Goal: Task Accomplishment & Management: Complete application form

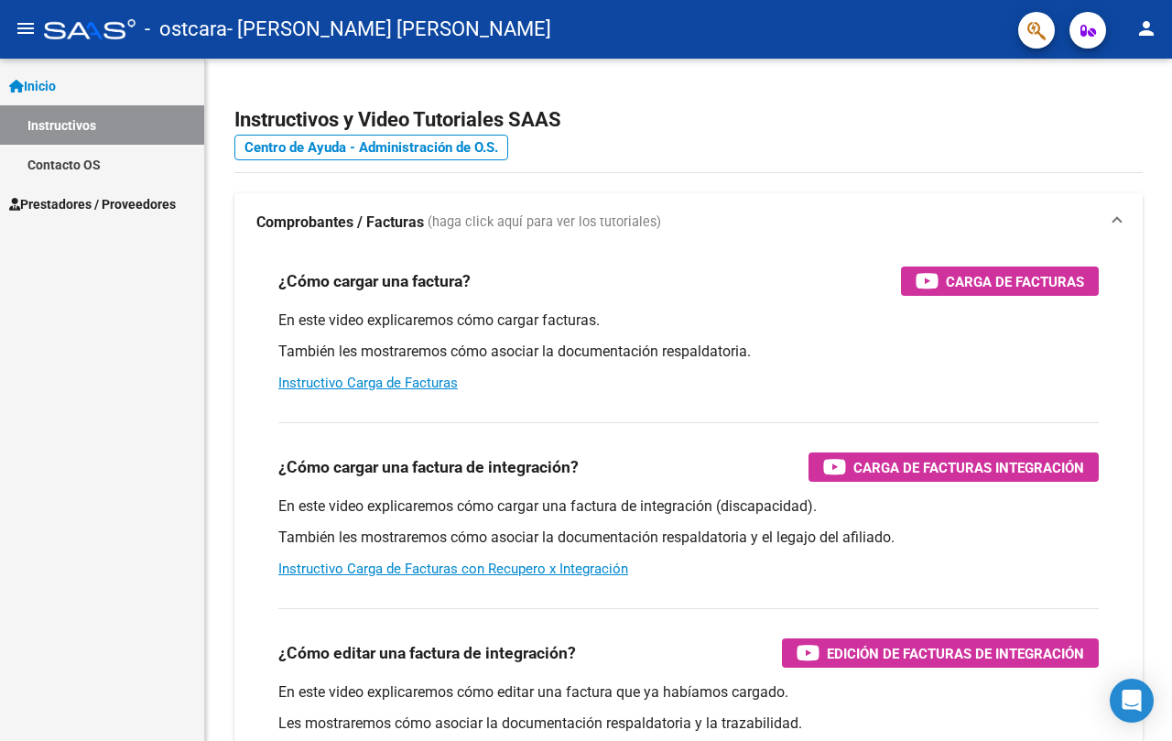
click at [1137, 42] on button "person" at bounding box center [1146, 29] width 37 height 37
click at [1088, 82] on button "person Mi Perfil" at bounding box center [1109, 77] width 112 height 44
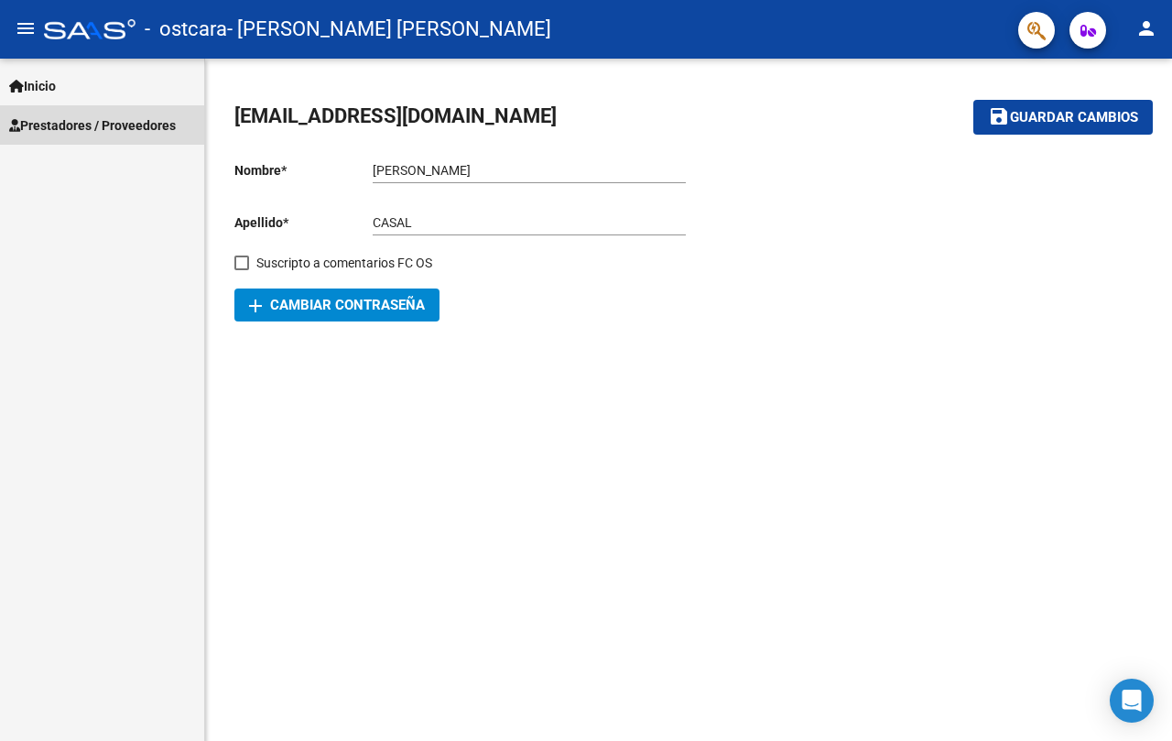
click at [127, 125] on span "Prestadores / Proveedores" at bounding box center [92, 125] width 167 height 20
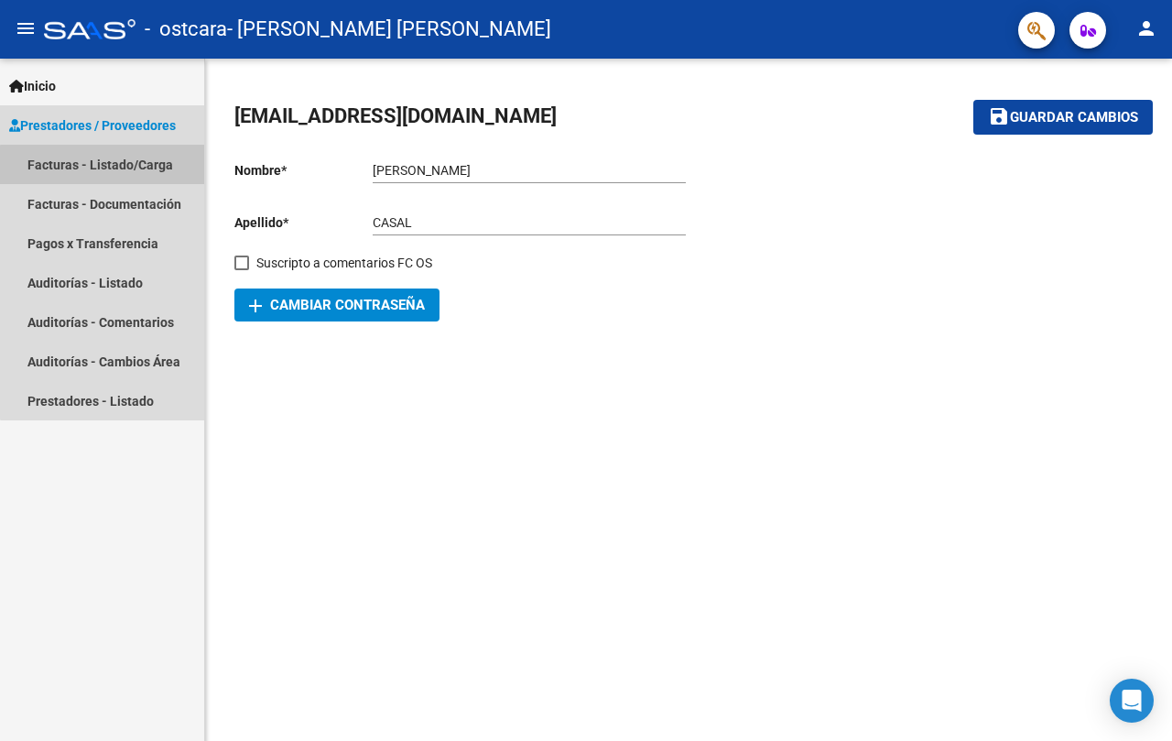
click at [119, 171] on link "Facturas - Listado/Carga" at bounding box center [102, 164] width 204 height 39
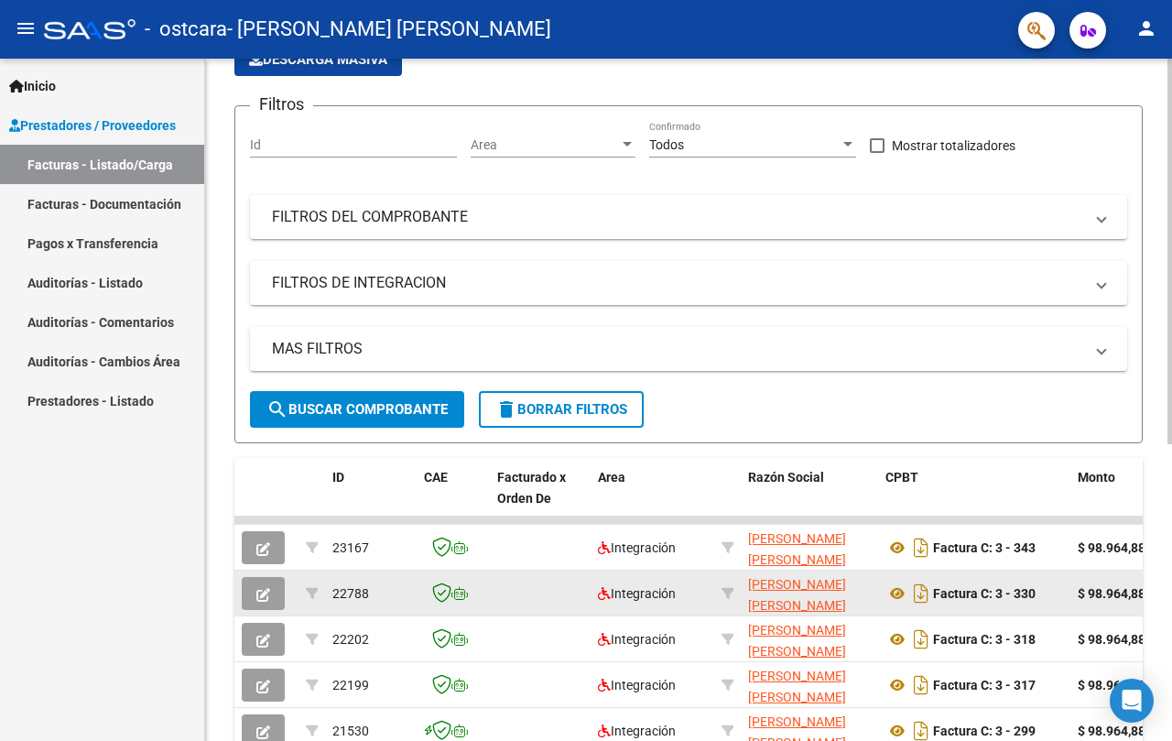
scroll to position [342, 0]
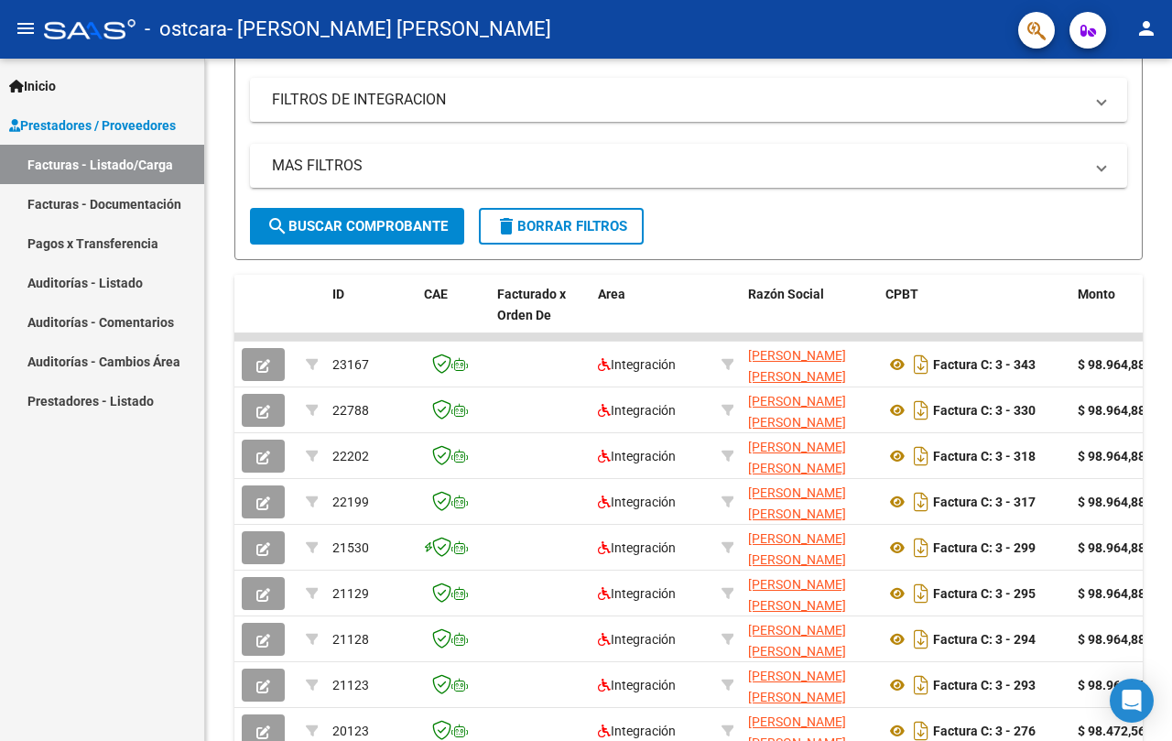
click at [62, 199] on link "Facturas - Documentación" at bounding box center [102, 203] width 204 height 39
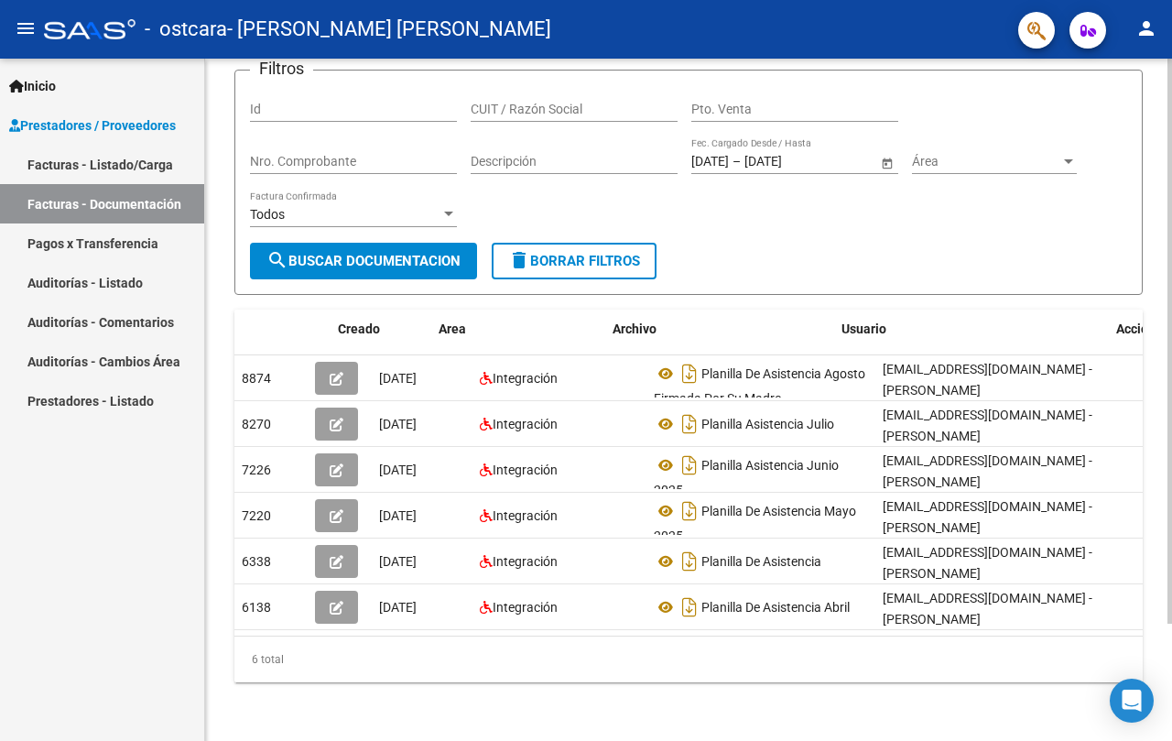
scroll to position [0, 99]
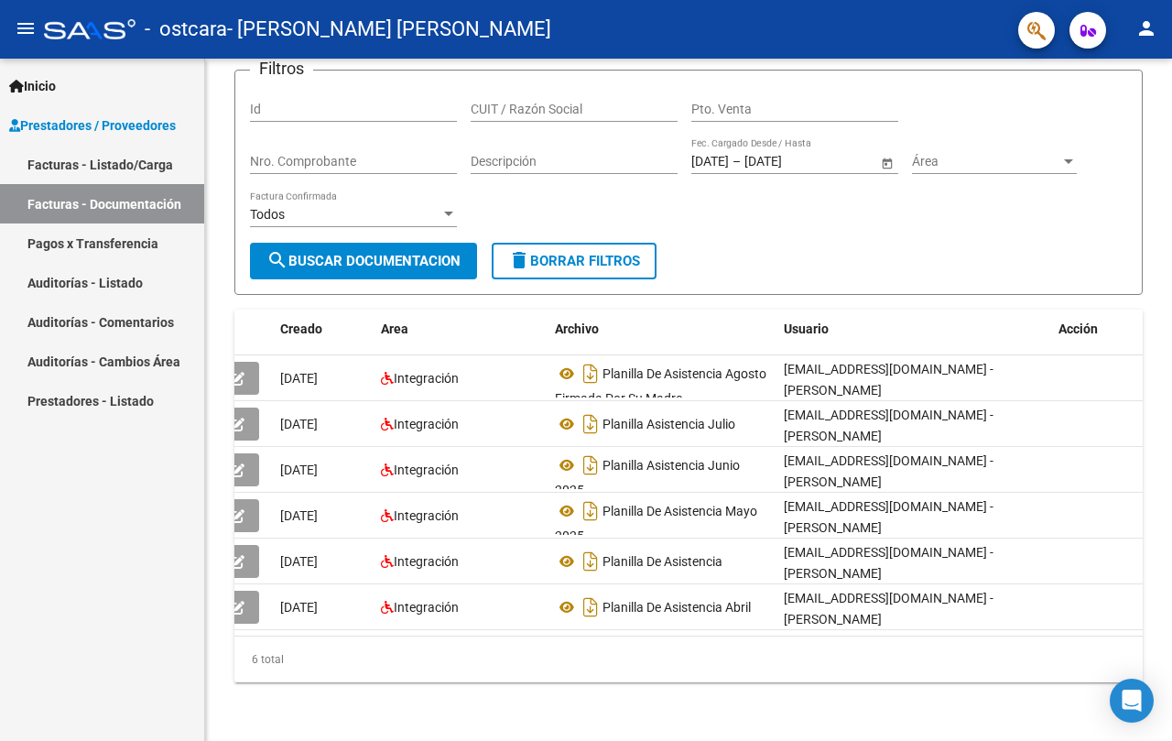
click at [86, 174] on link "Facturas - Listado/Carga" at bounding box center [102, 164] width 204 height 39
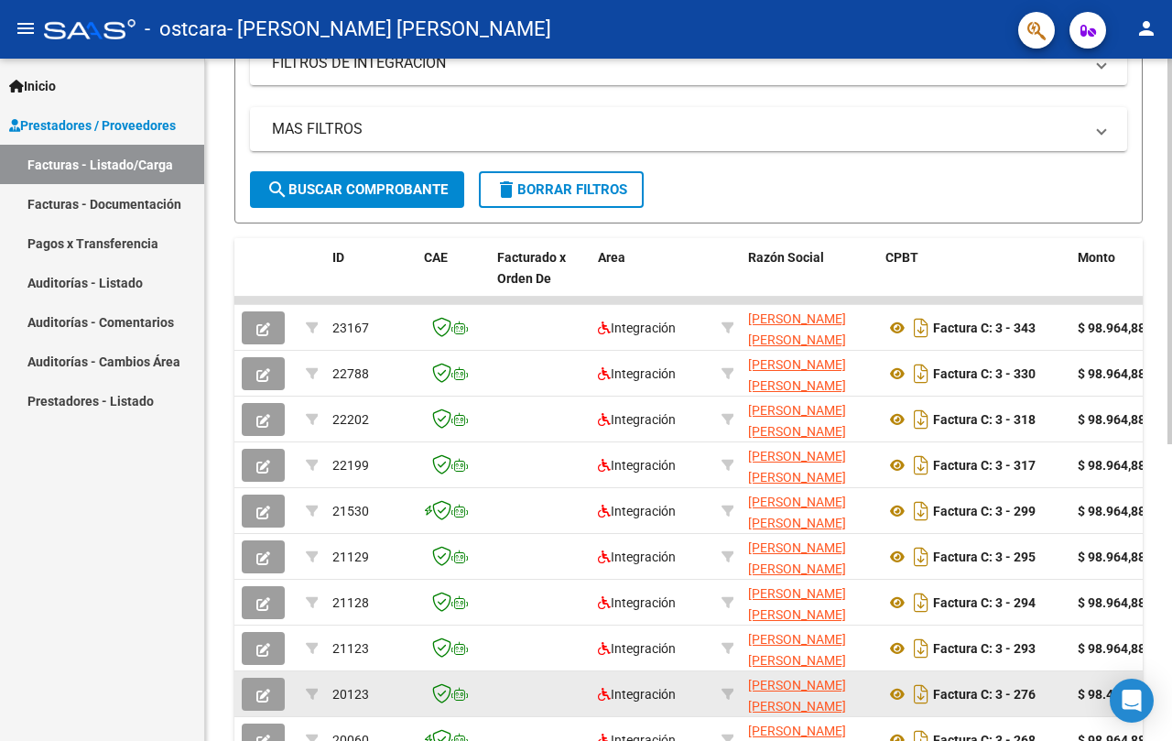
scroll to position [525, 0]
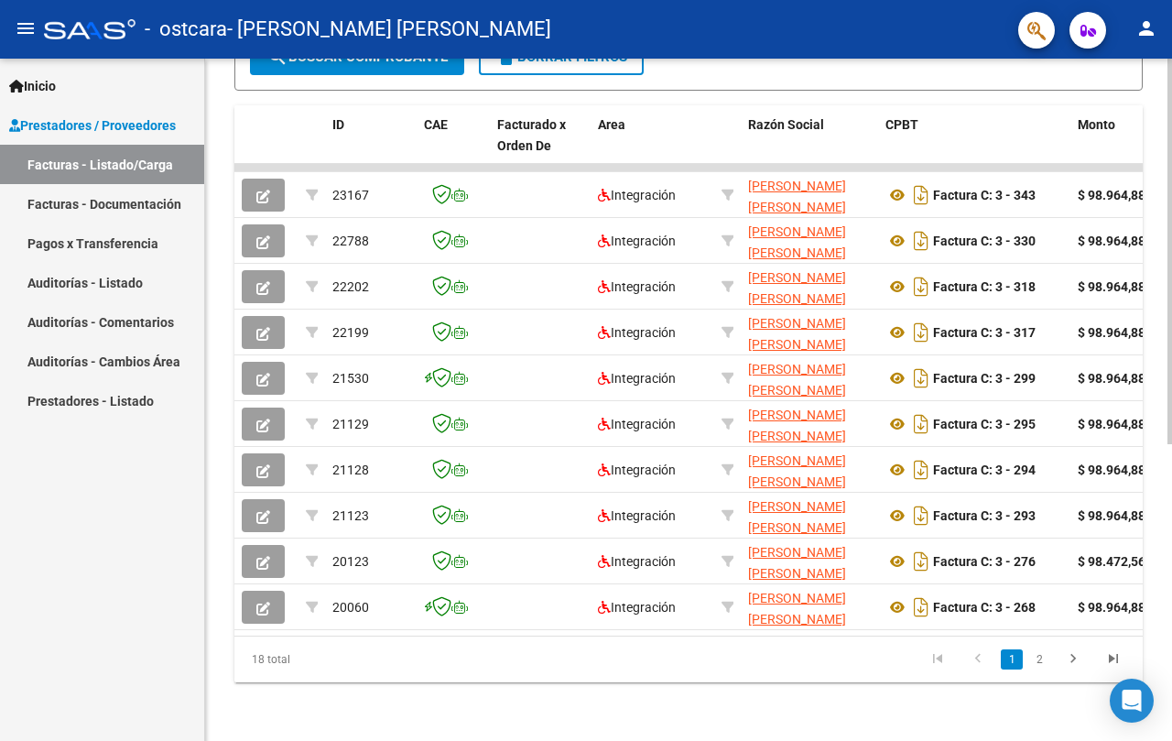
drag, startPoint x: 419, startPoint y: 640, endPoint x: 595, endPoint y: 641, distance: 175.8
click at [623, 638] on div "18 total 1 2" at bounding box center [688, 660] width 909 height 46
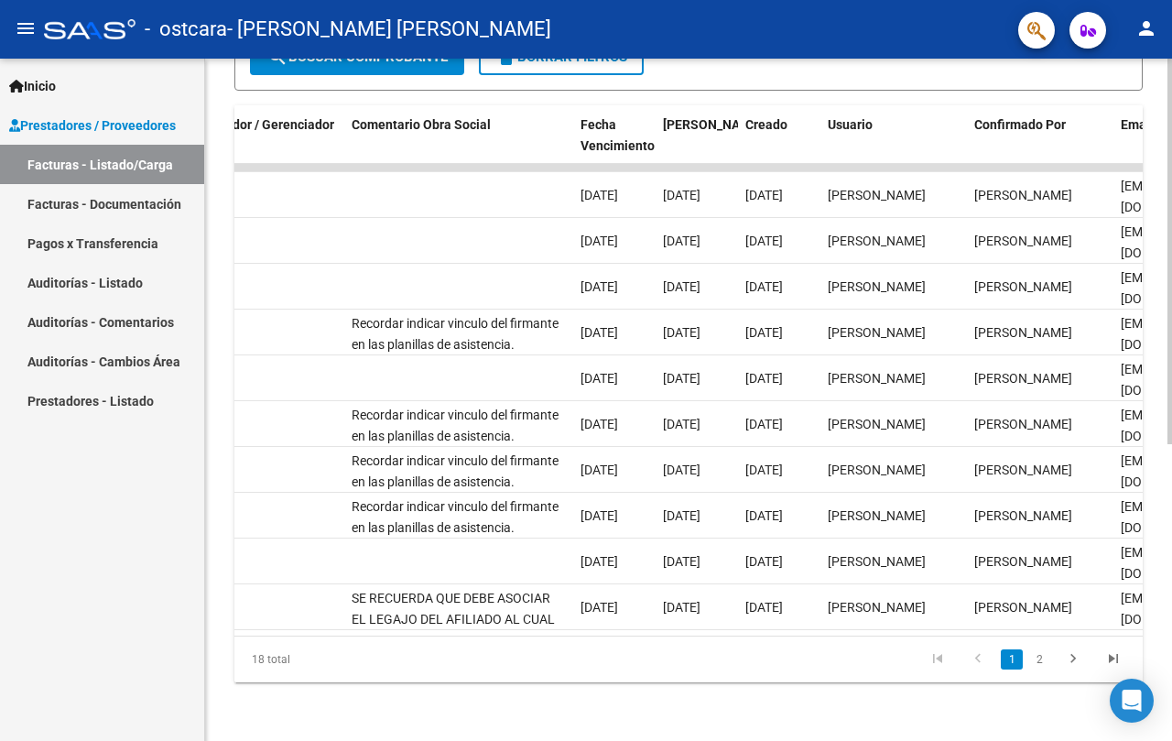
scroll to position [0, 2953]
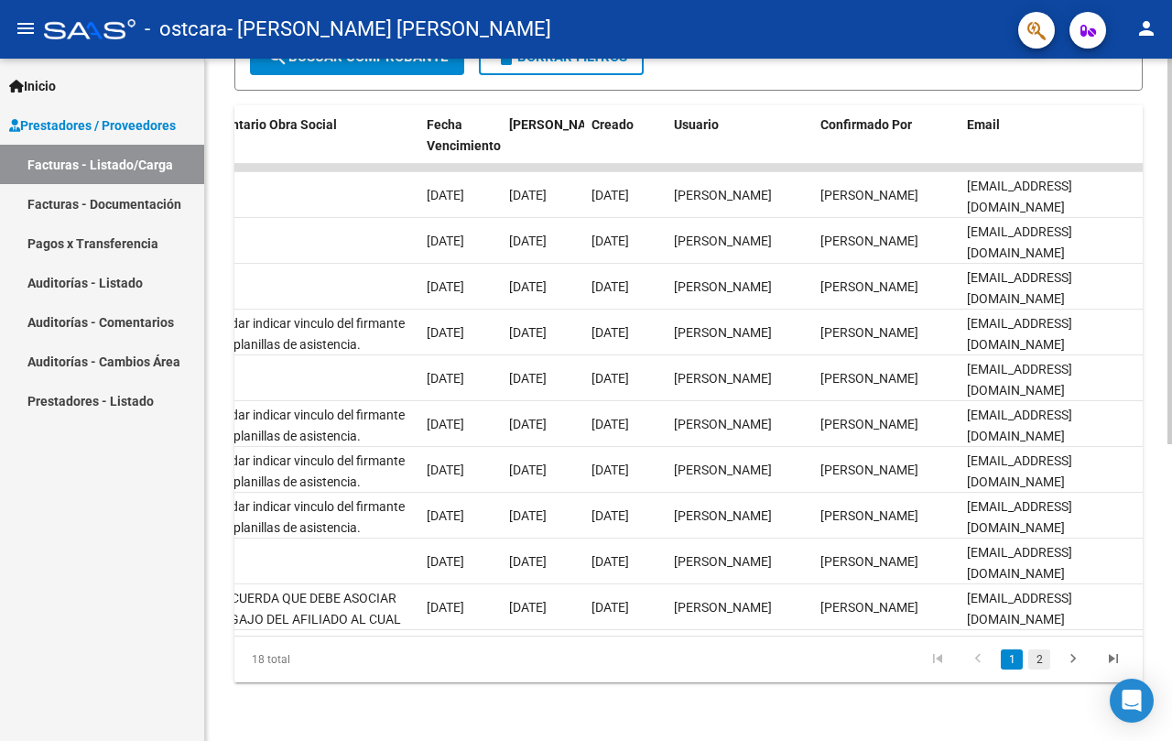
click at [1033, 667] on link "2" at bounding box center [1040, 659] width 22 height 20
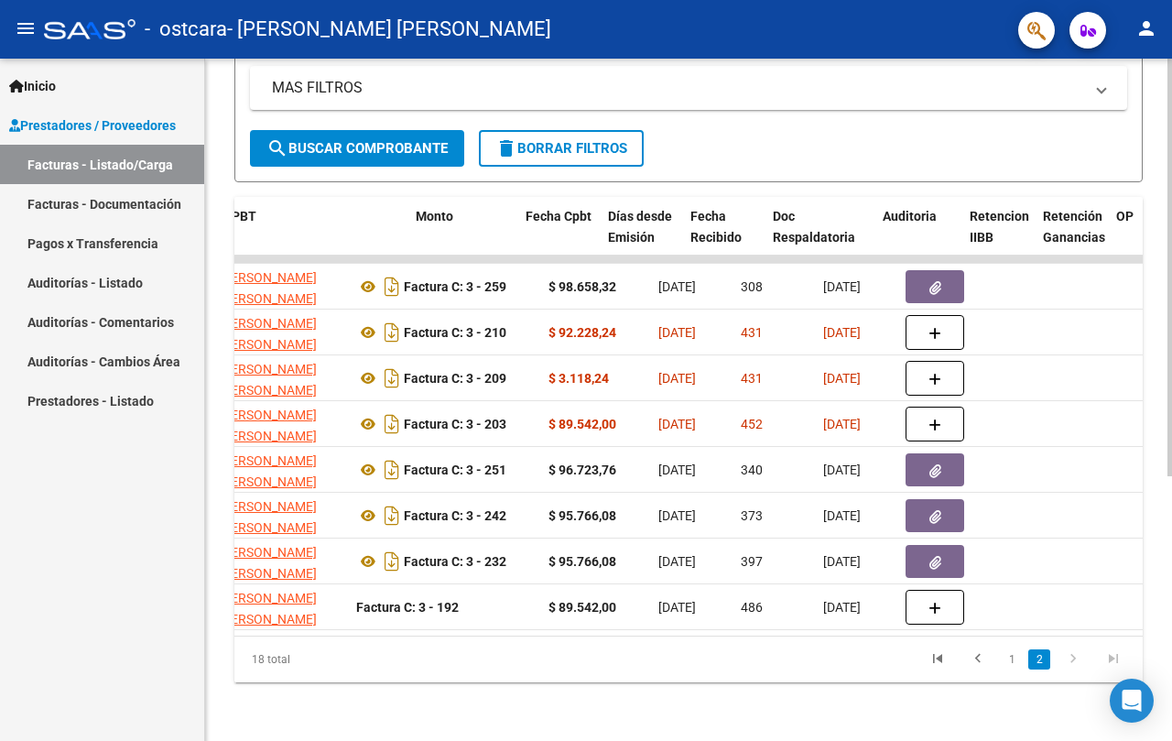
scroll to position [0, 917]
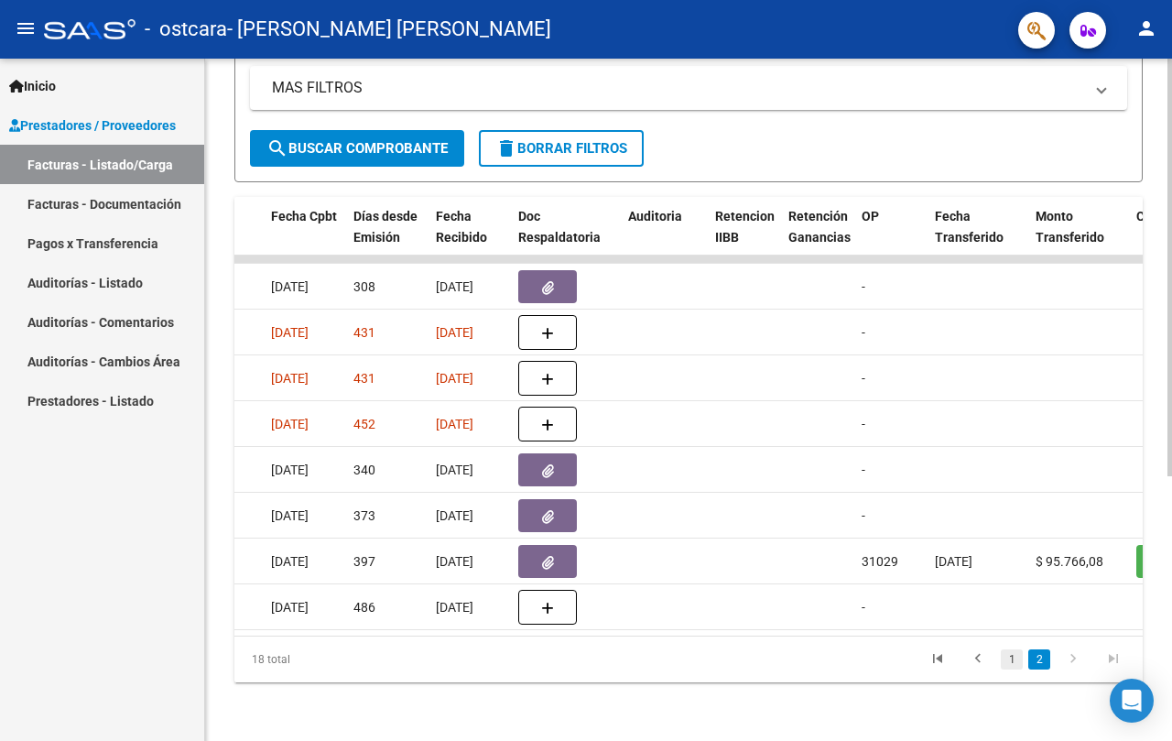
click at [1009, 658] on link "1" at bounding box center [1012, 659] width 22 height 20
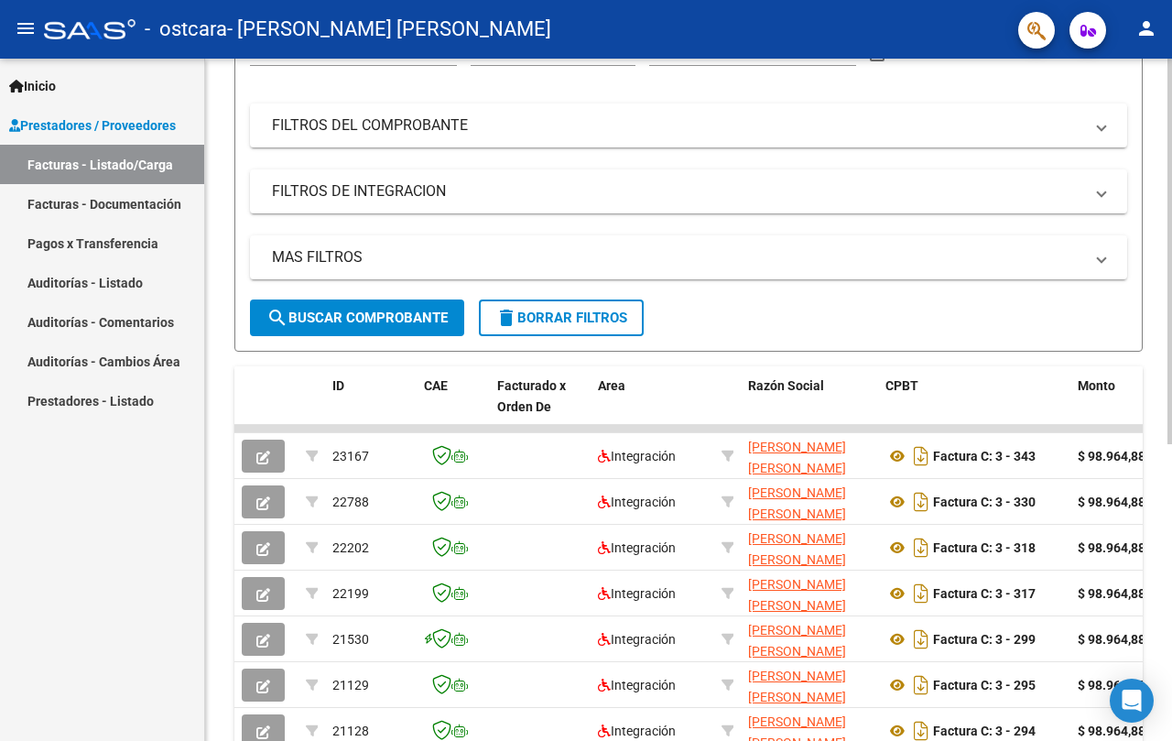
scroll to position [0, 0]
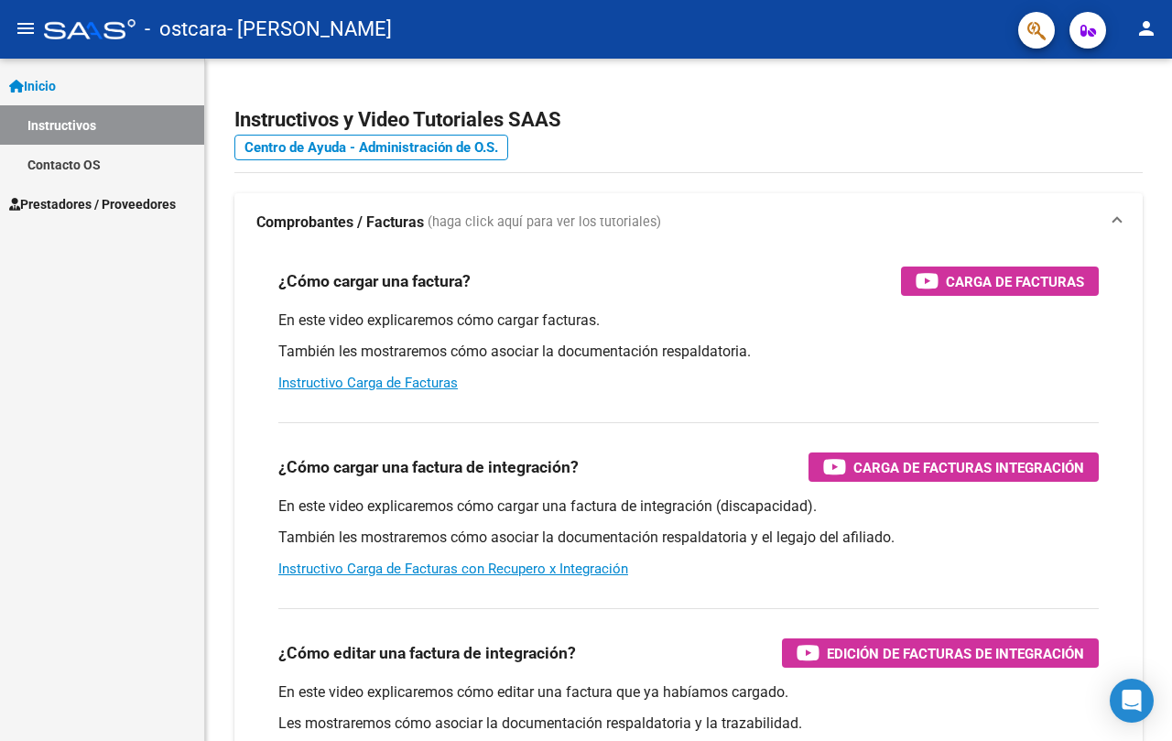
click at [1143, 30] on mat-icon "person" at bounding box center [1147, 28] width 22 height 22
click at [1116, 68] on button "person Mi Perfil" at bounding box center [1109, 77] width 112 height 44
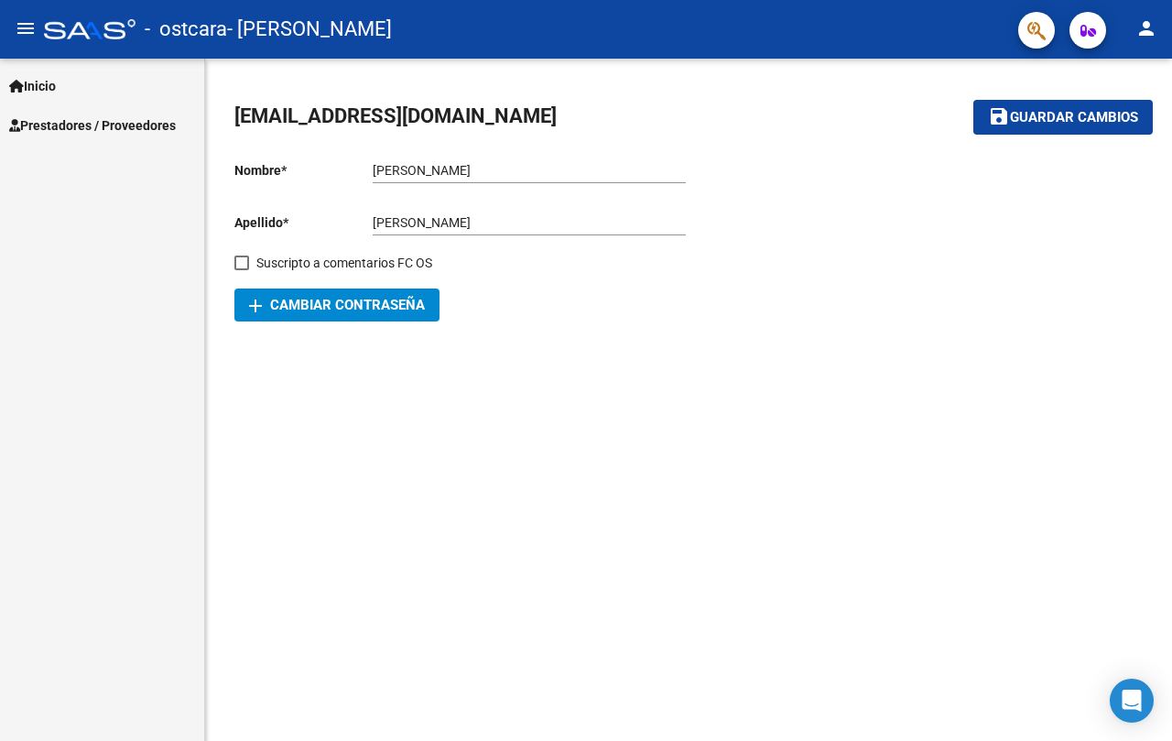
click at [125, 127] on span "Prestadores / Proveedores" at bounding box center [92, 125] width 167 height 20
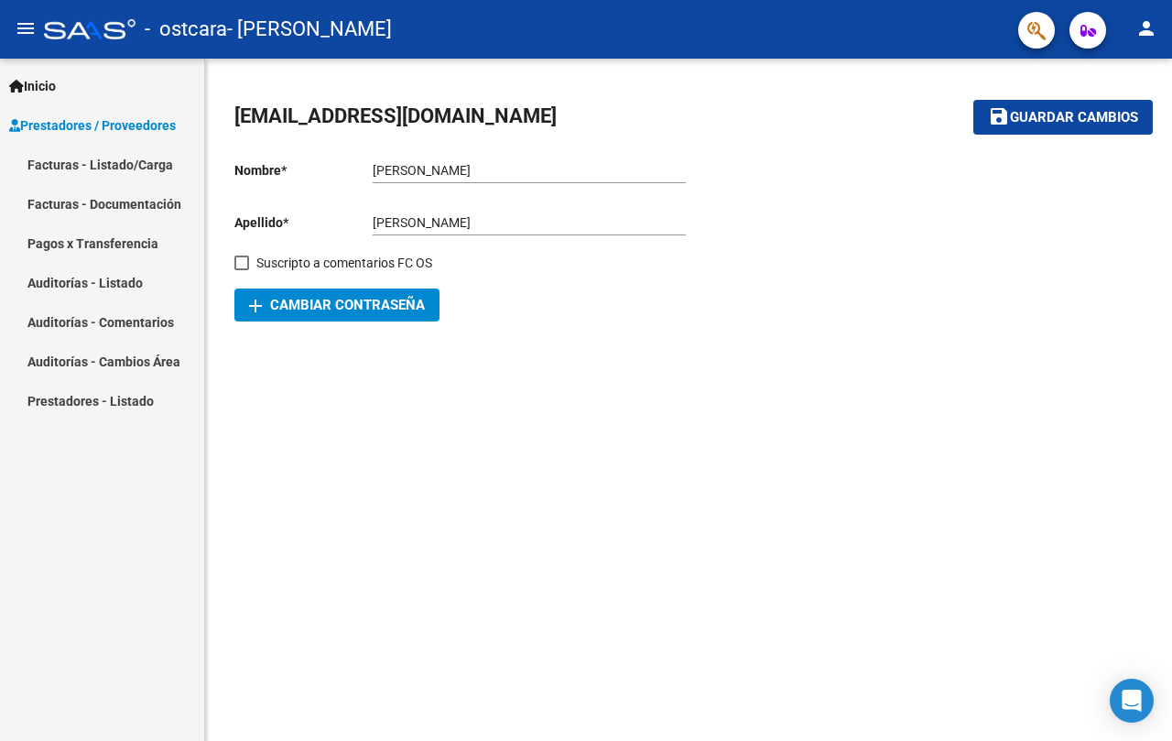
click at [118, 173] on link "Facturas - Listado/Carga" at bounding box center [102, 164] width 204 height 39
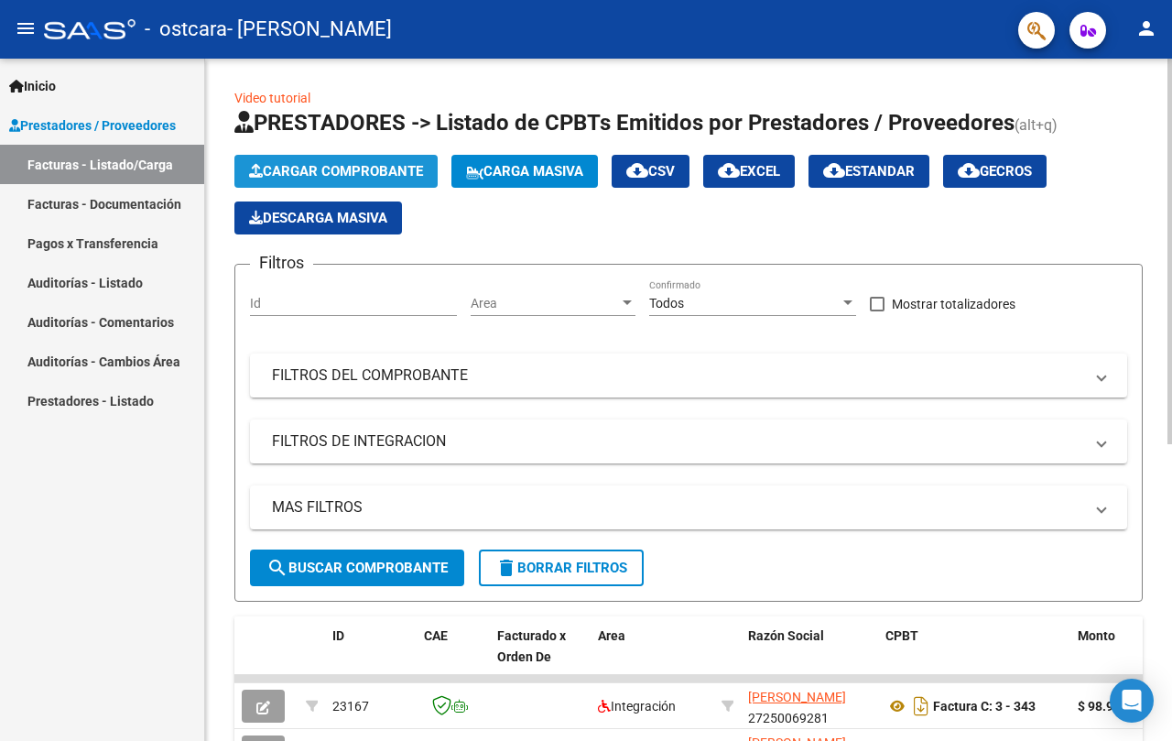
click at [318, 169] on span "Cargar Comprobante" at bounding box center [336, 171] width 174 height 16
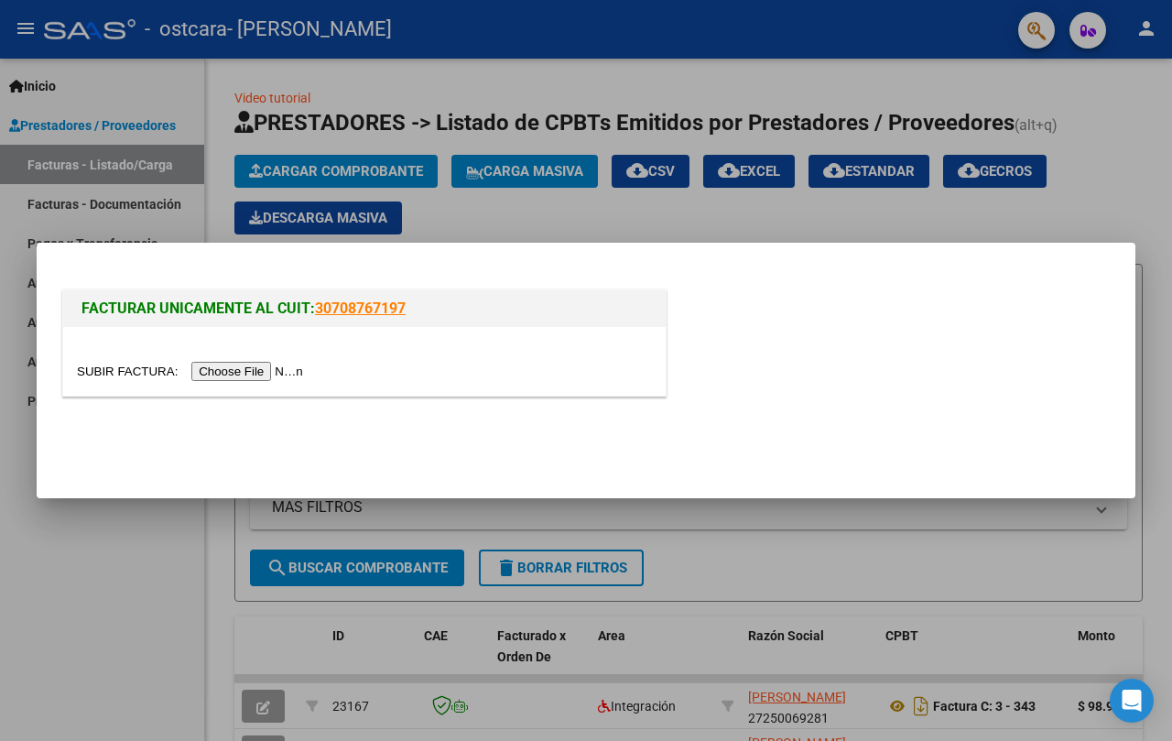
click at [483, 212] on div at bounding box center [586, 370] width 1172 height 741
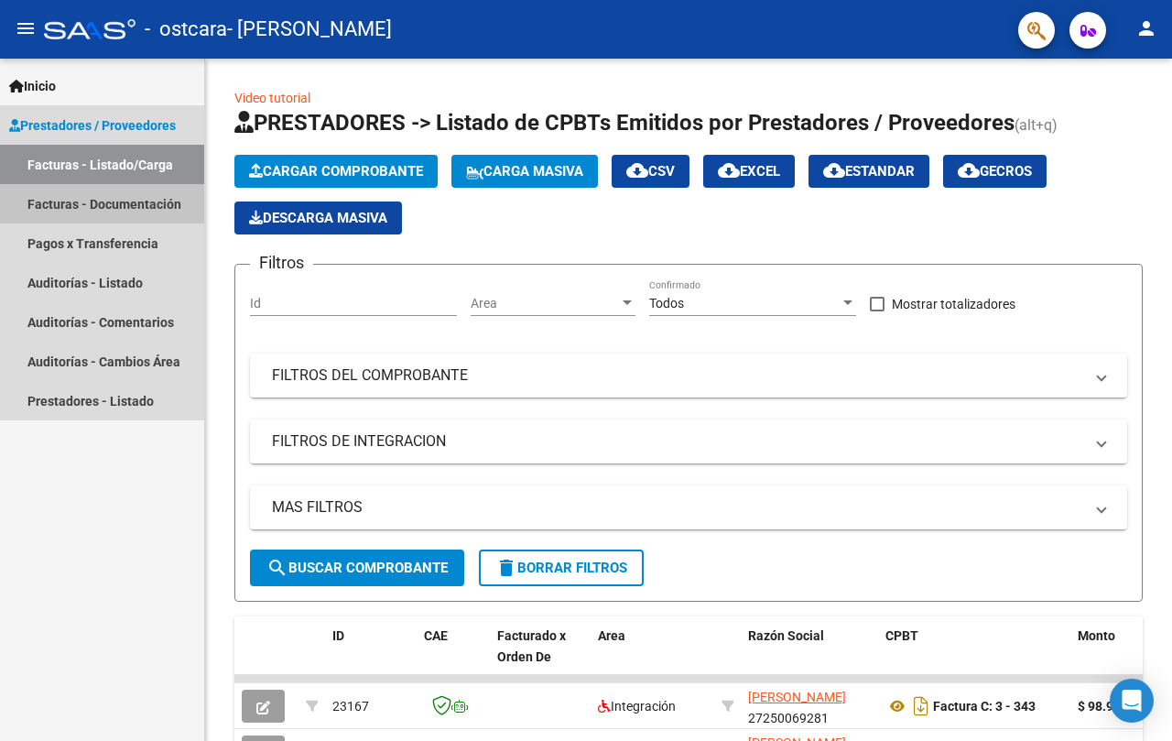
click at [108, 201] on link "Facturas - Documentación" at bounding box center [102, 203] width 204 height 39
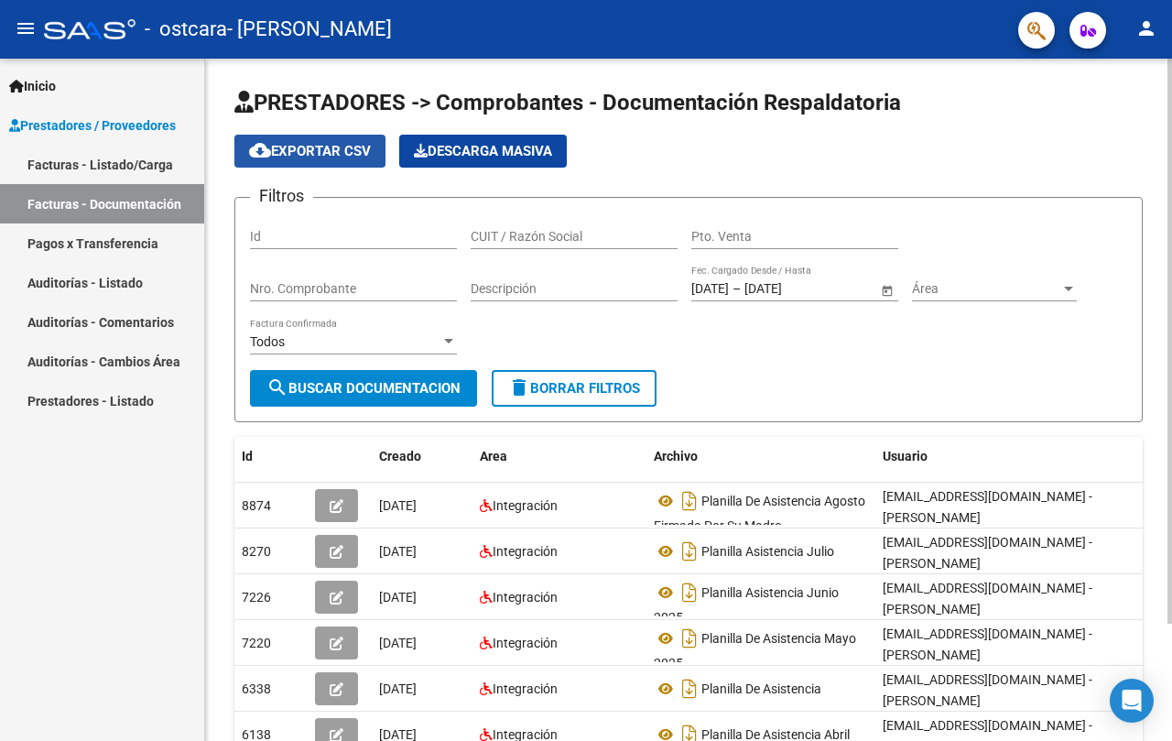
click at [334, 153] on span "cloud_download Exportar CSV" at bounding box center [310, 151] width 122 height 16
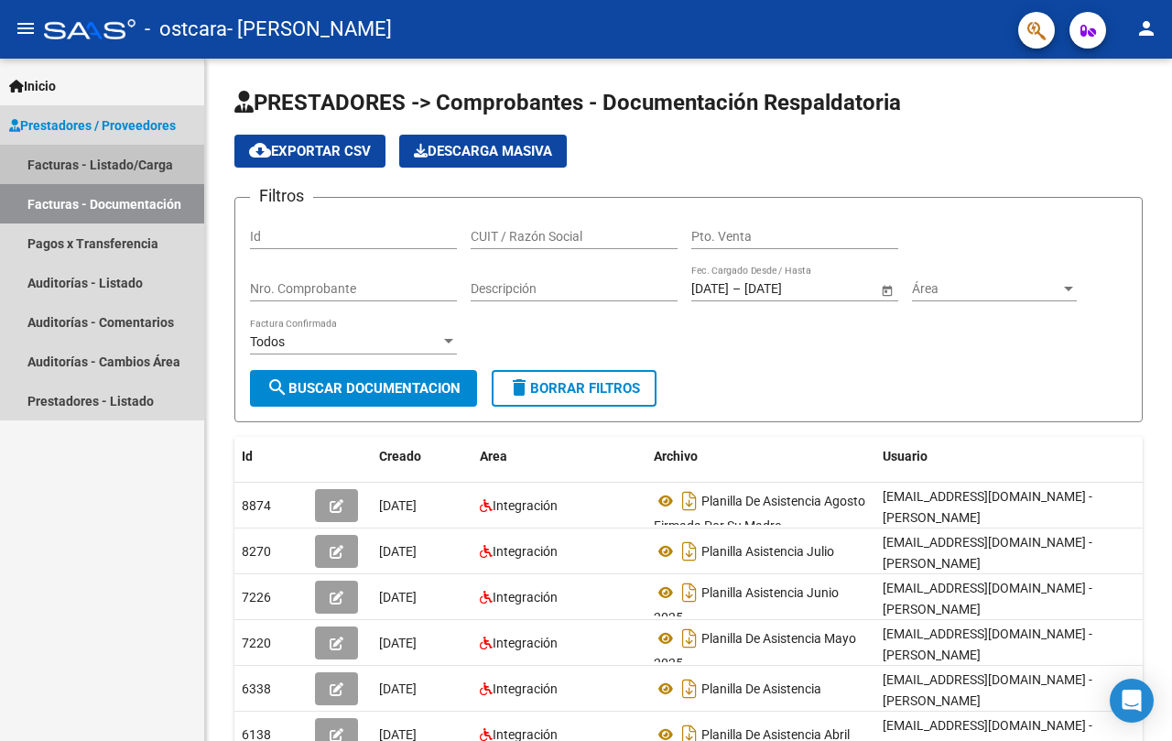
click at [95, 169] on link "Facturas - Listado/Carga" at bounding box center [102, 164] width 204 height 39
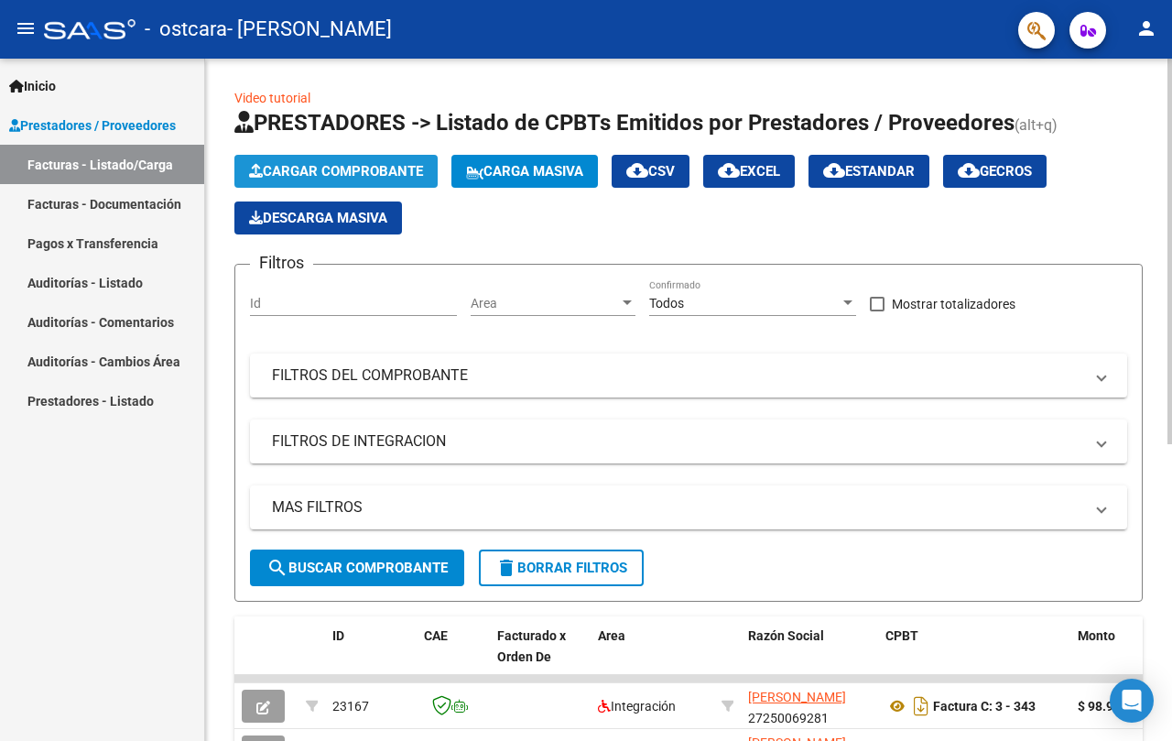
click at [384, 175] on span "Cargar Comprobante" at bounding box center [336, 171] width 174 height 16
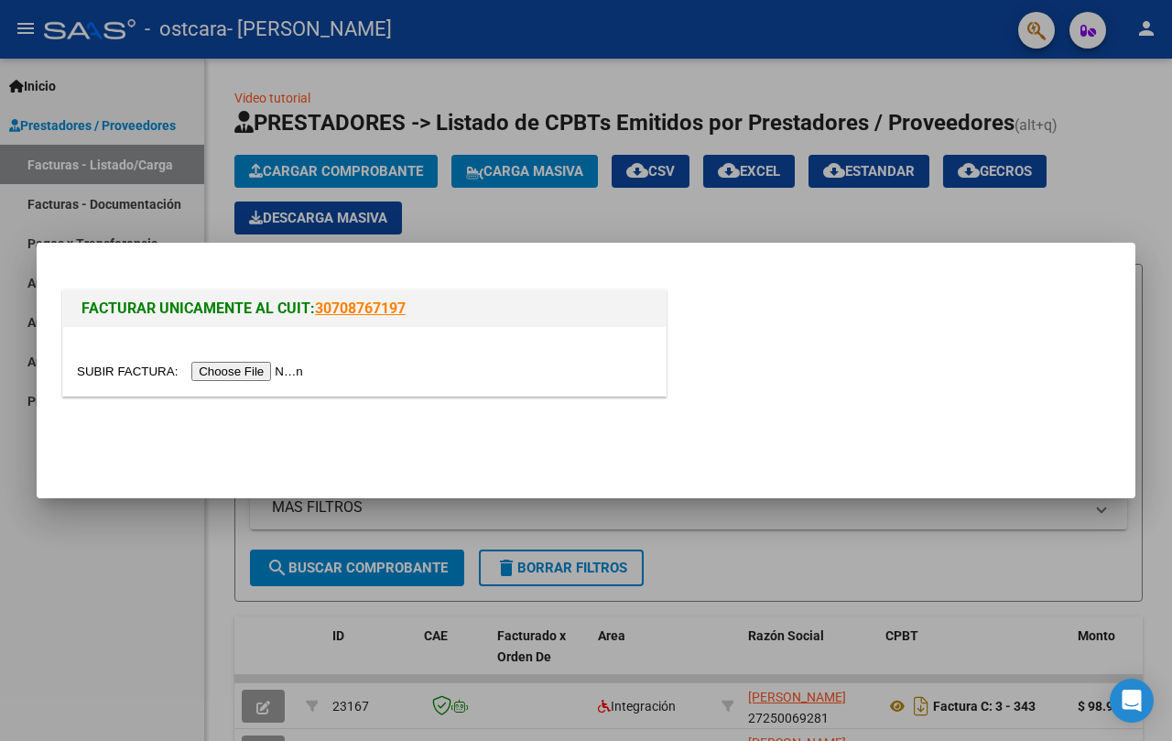
click at [276, 368] on input "file" at bounding box center [193, 371] width 232 height 19
click at [241, 369] on input "file" at bounding box center [193, 371] width 232 height 19
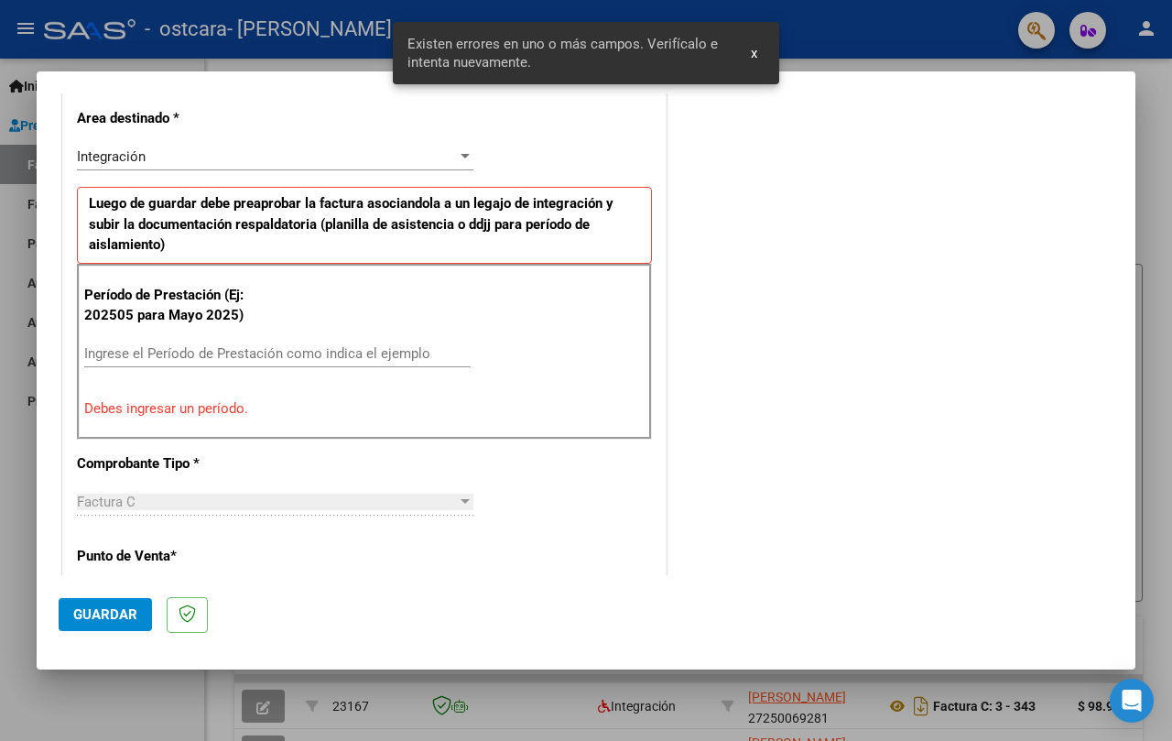
scroll to position [326, 0]
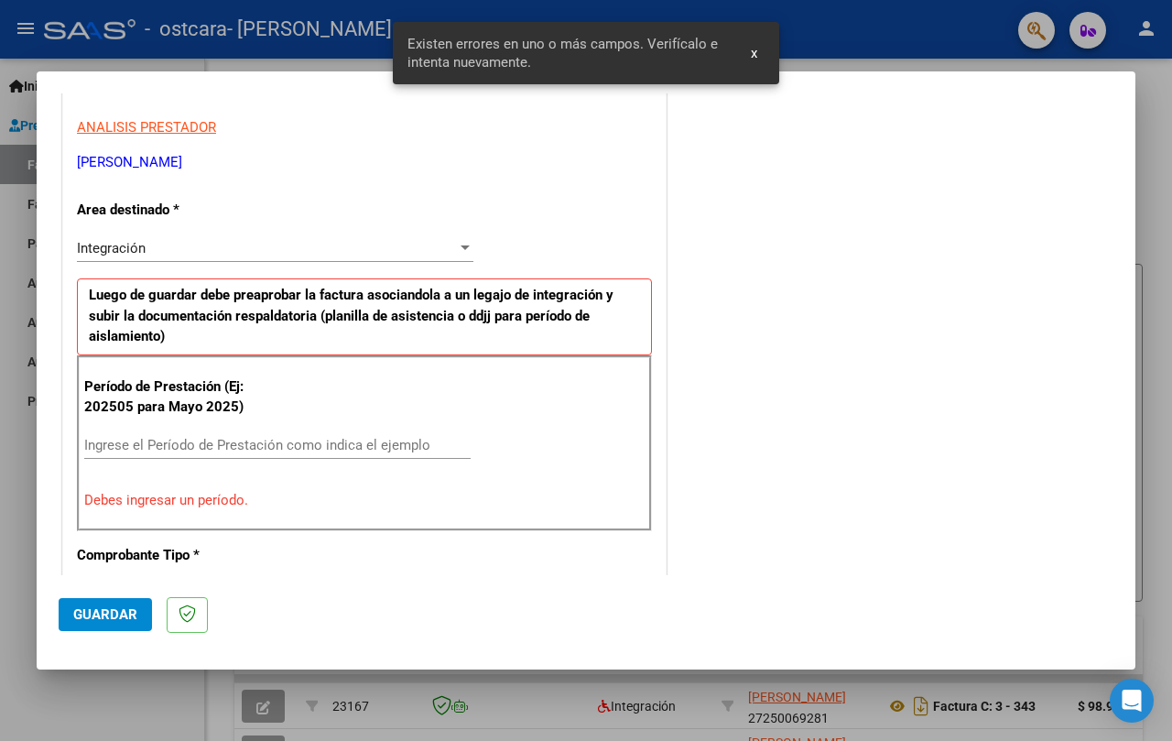
click at [439, 251] on div "Integración" at bounding box center [267, 248] width 380 height 16
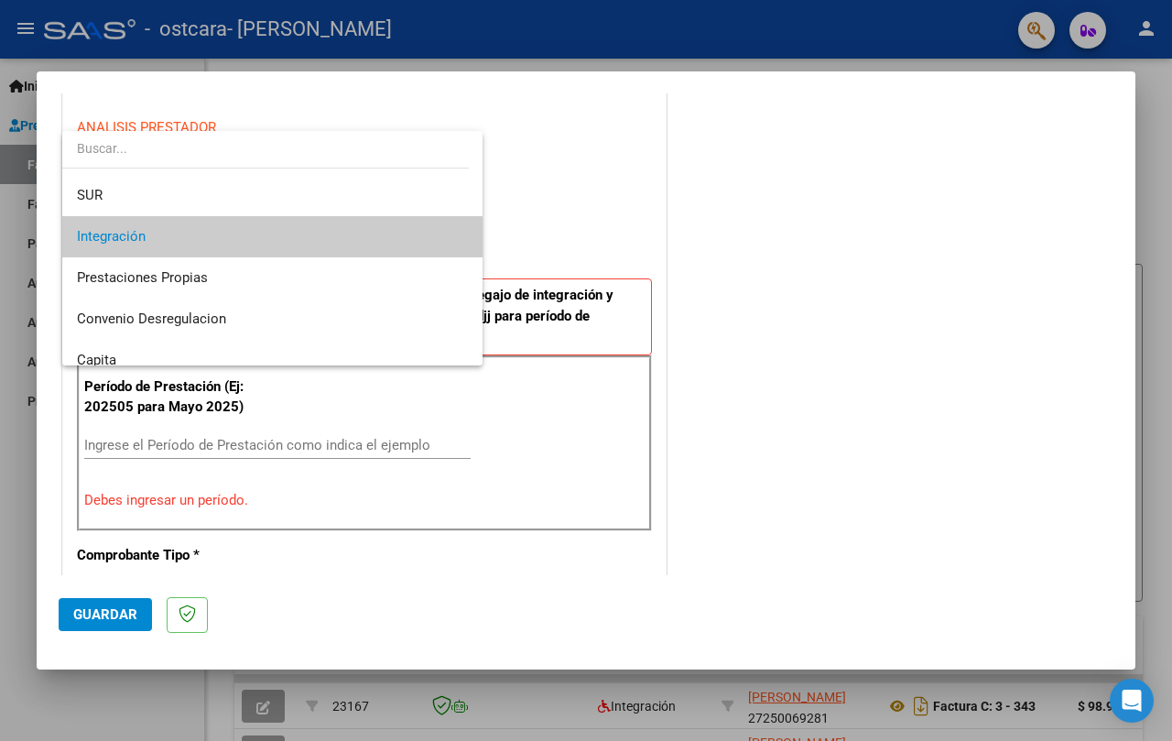
scroll to position [92, 0]
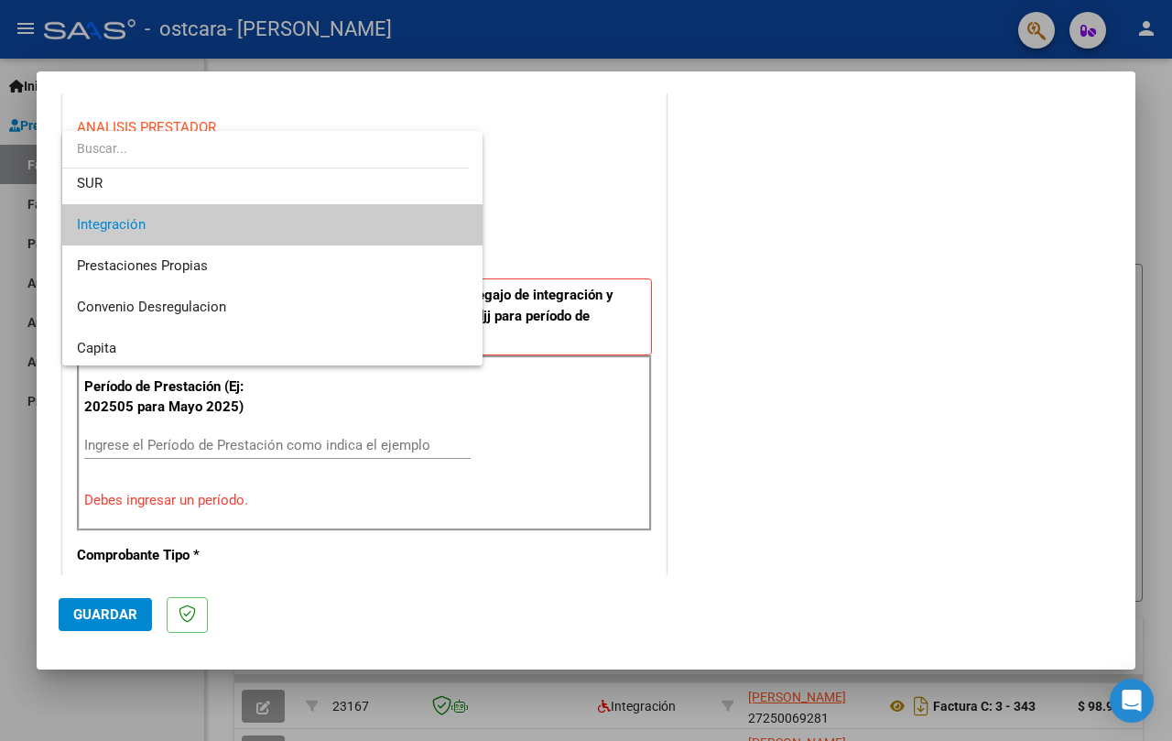
click at [258, 232] on span "Integración" at bounding box center [272, 224] width 391 height 41
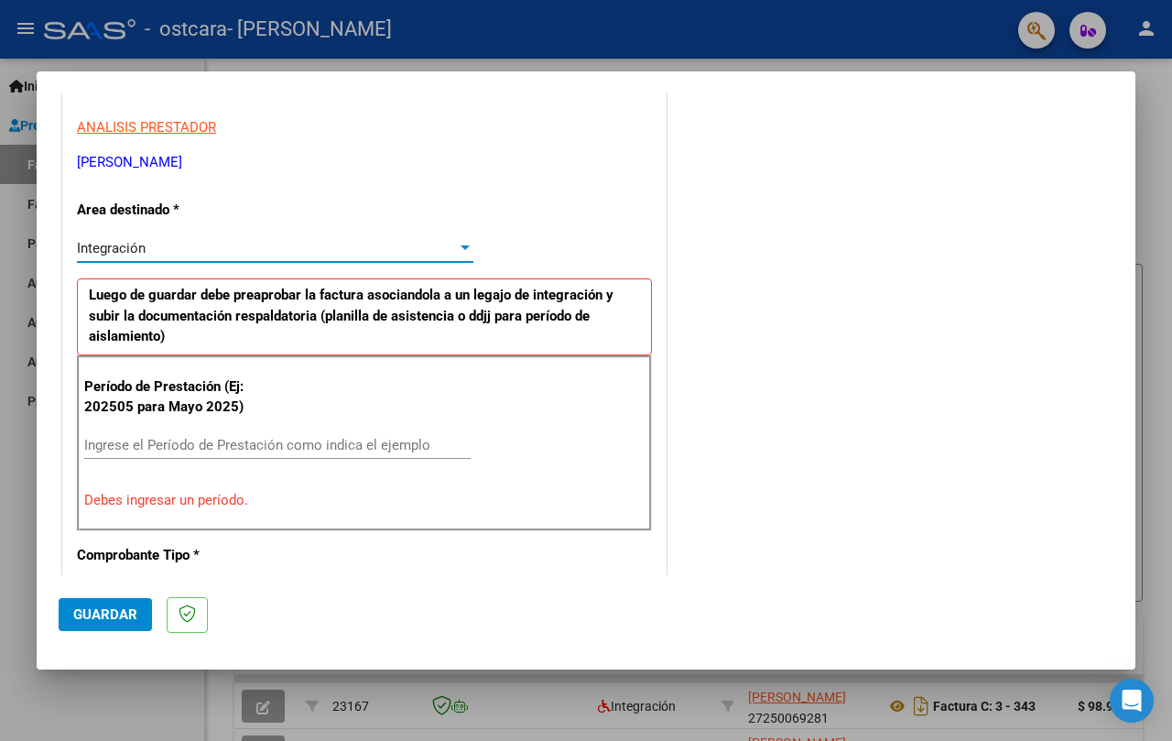
scroll to position [509, 0]
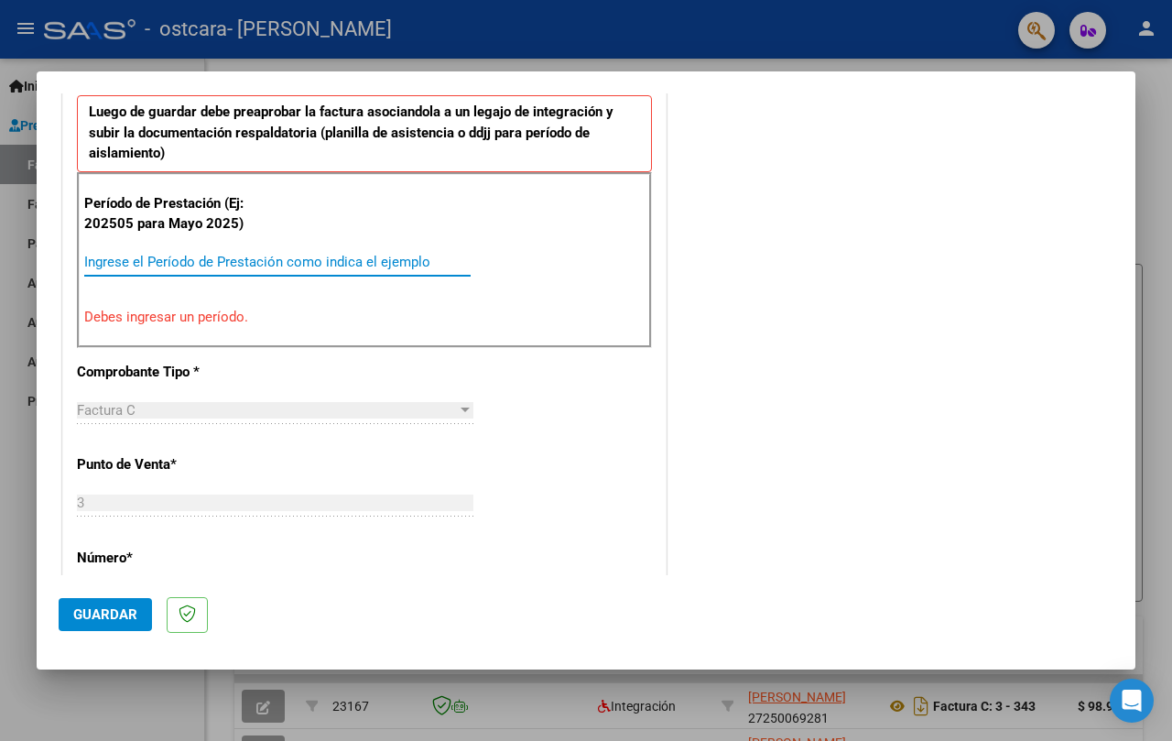
click at [231, 266] on input "Ingrese el Período de Prestación como indica el ejemplo" at bounding box center [277, 262] width 386 height 16
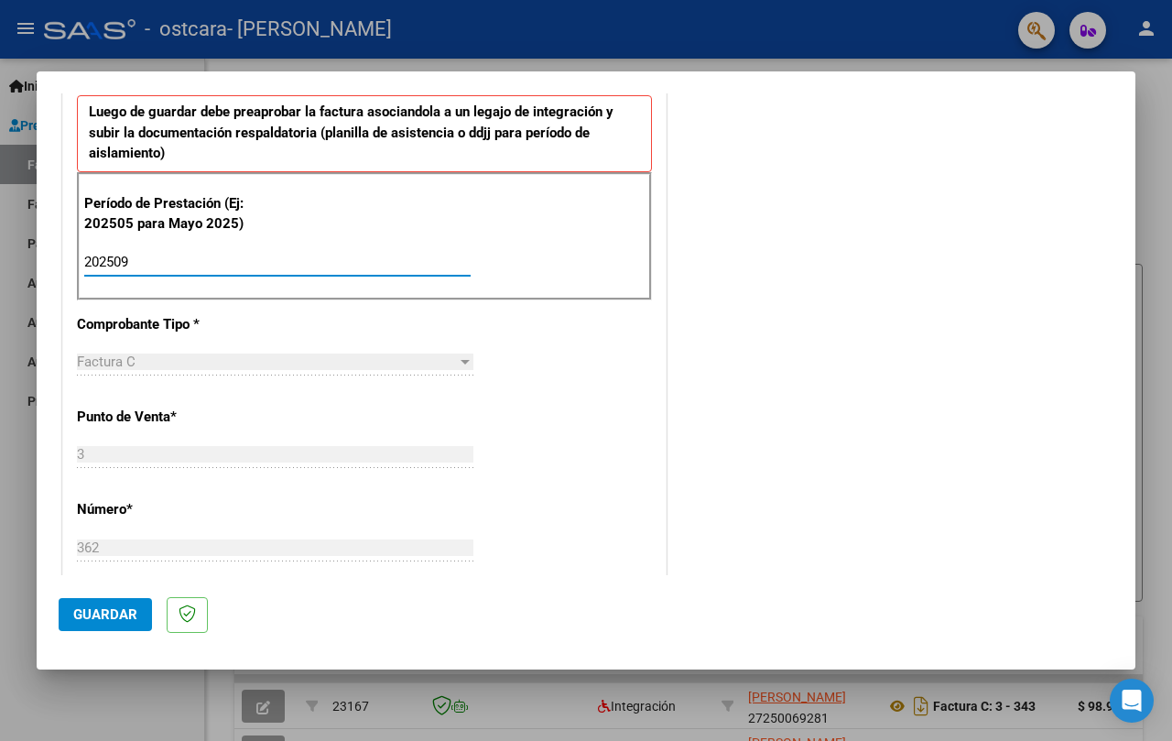
type input "202509"
drag, startPoint x: 247, startPoint y: 364, endPoint x: 247, endPoint y: 391, distance: 27.5
click at [247, 363] on div "Factura C" at bounding box center [267, 362] width 380 height 16
click at [932, 483] on div "COMENTARIOS Comentarios del Prestador / Gerenciador:" at bounding box center [891, 421] width 443 height 1633
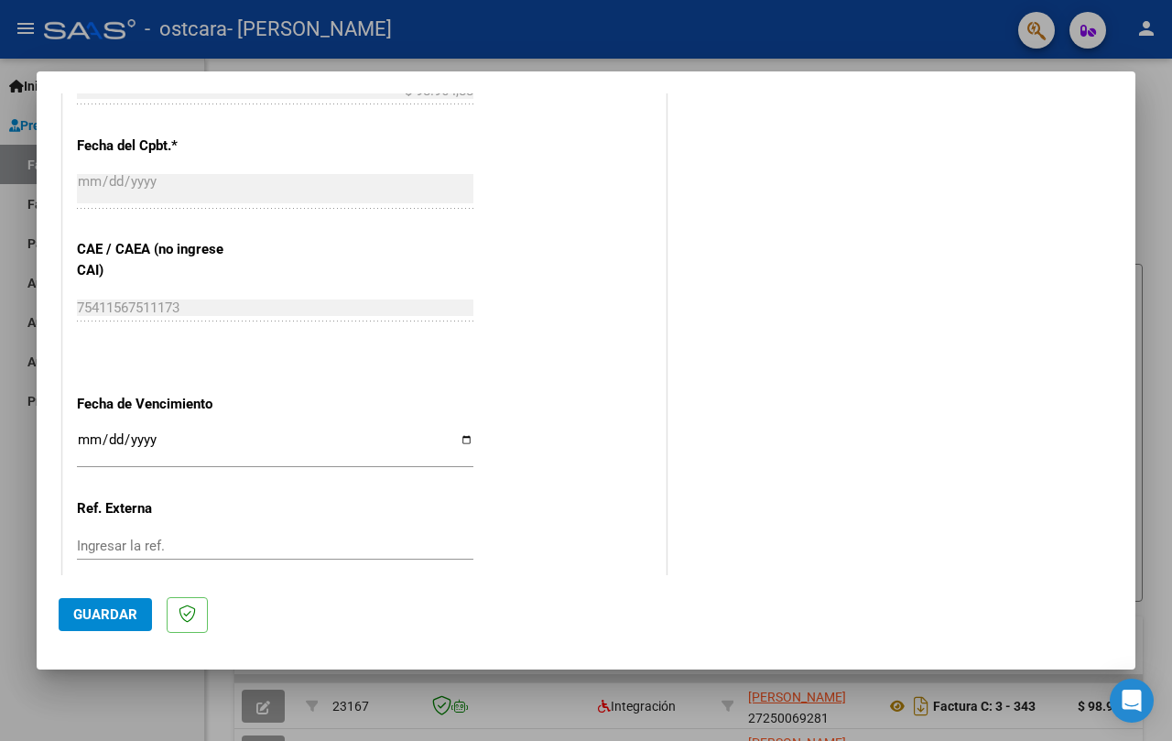
scroll to position [1150, 0]
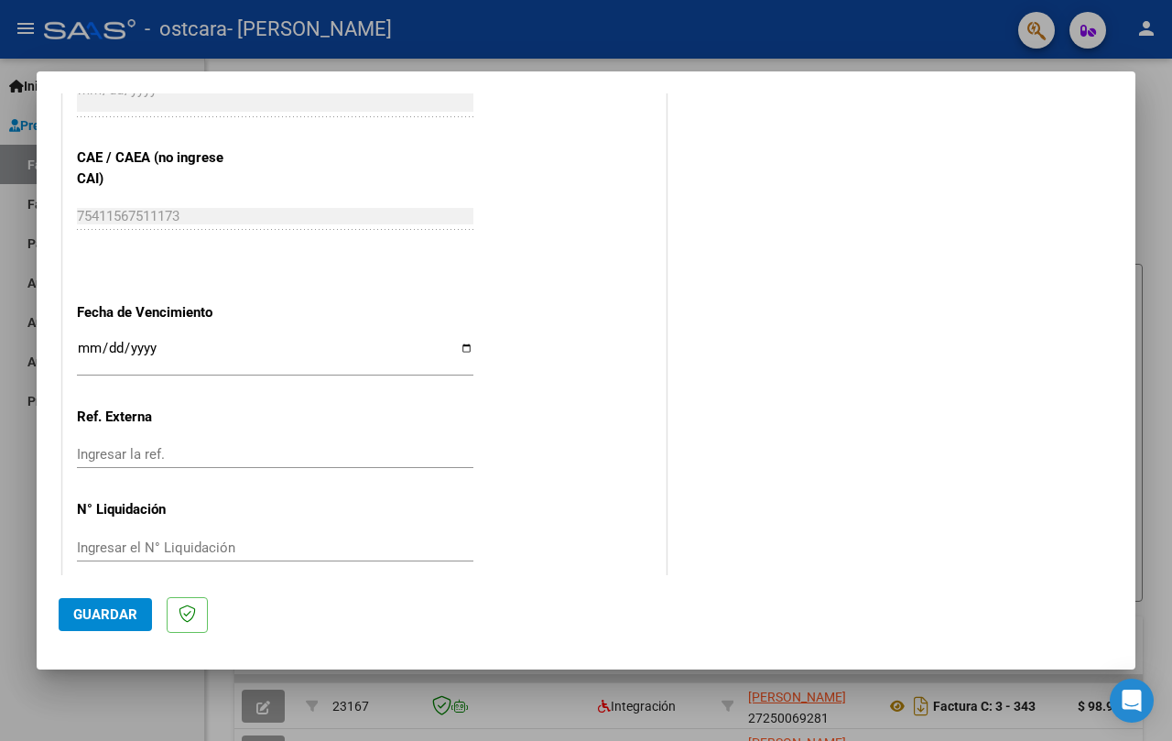
click at [94, 347] on input "Ingresar la fecha" at bounding box center [275, 355] width 397 height 29
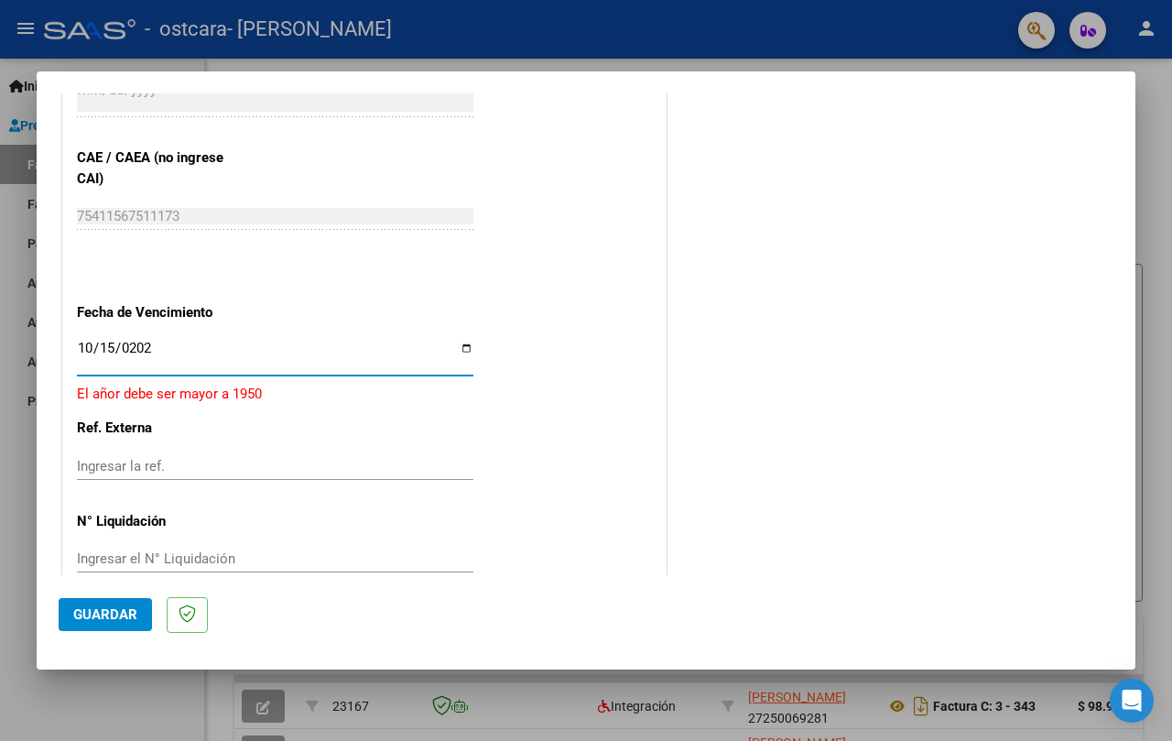
type input "[DATE]"
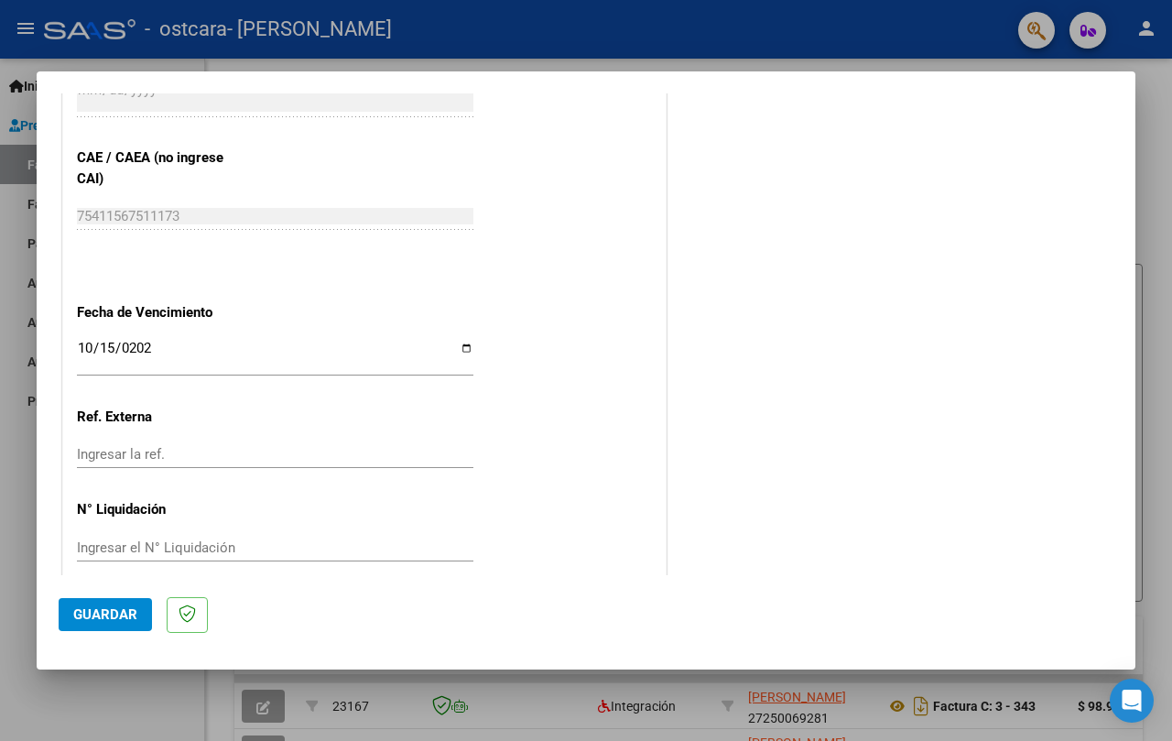
drag, startPoint x: 128, startPoint y: 442, endPoint x: 129, endPoint y: 452, distance: 10.1
click at [127, 443] on div "Ingresar la ref." at bounding box center [275, 454] width 397 height 27
click at [129, 452] on input "Ingresar la ref." at bounding box center [275, 454] width 397 height 16
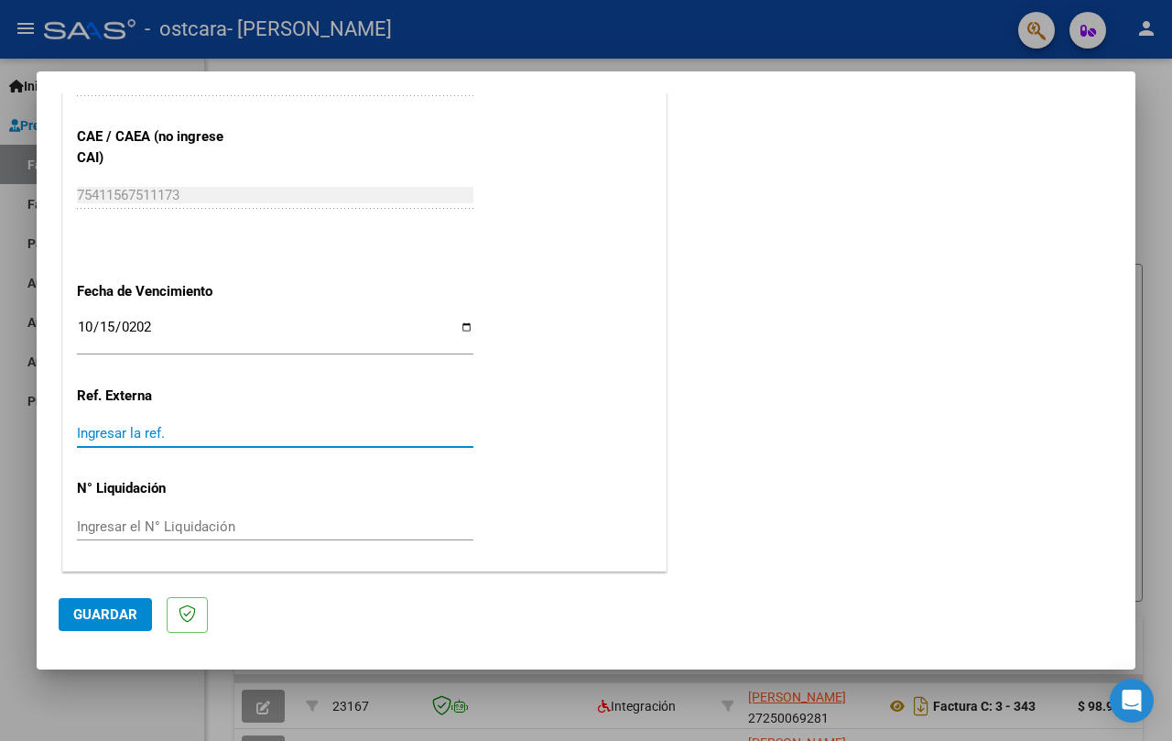
click at [259, 519] on input "Ingresar el N° Liquidación" at bounding box center [275, 526] width 397 height 16
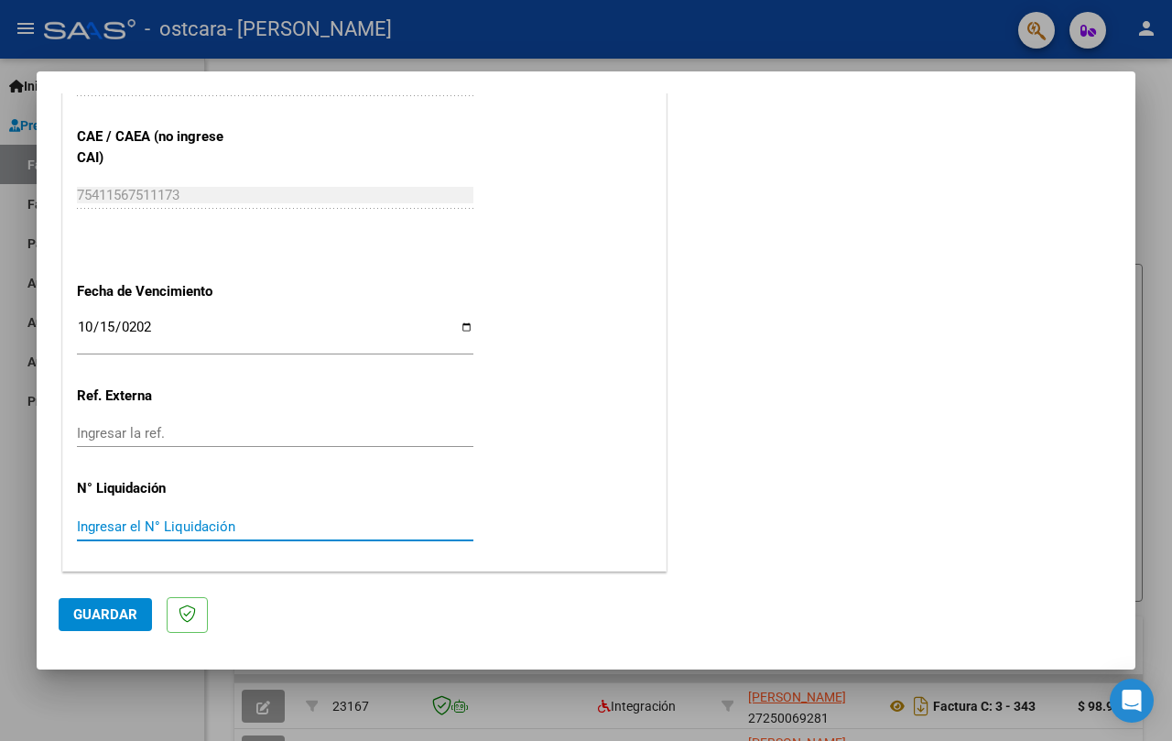
click at [114, 611] on span "Guardar" at bounding box center [105, 614] width 64 height 16
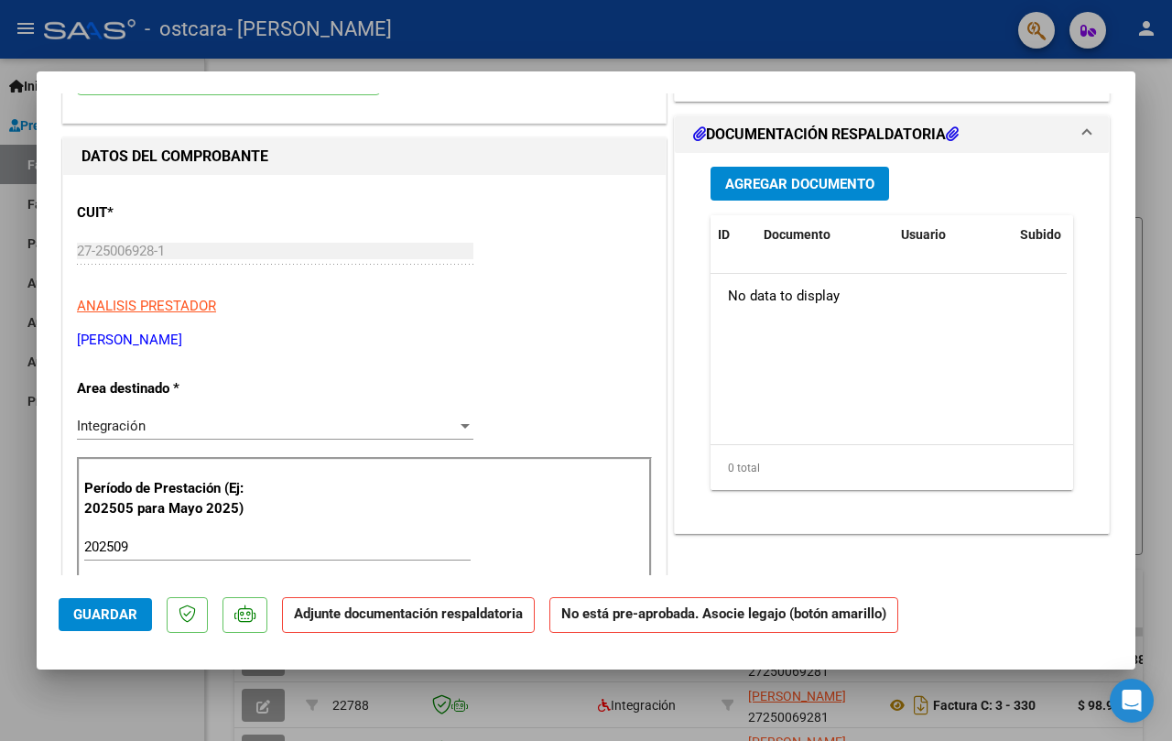
scroll to position [0, 0]
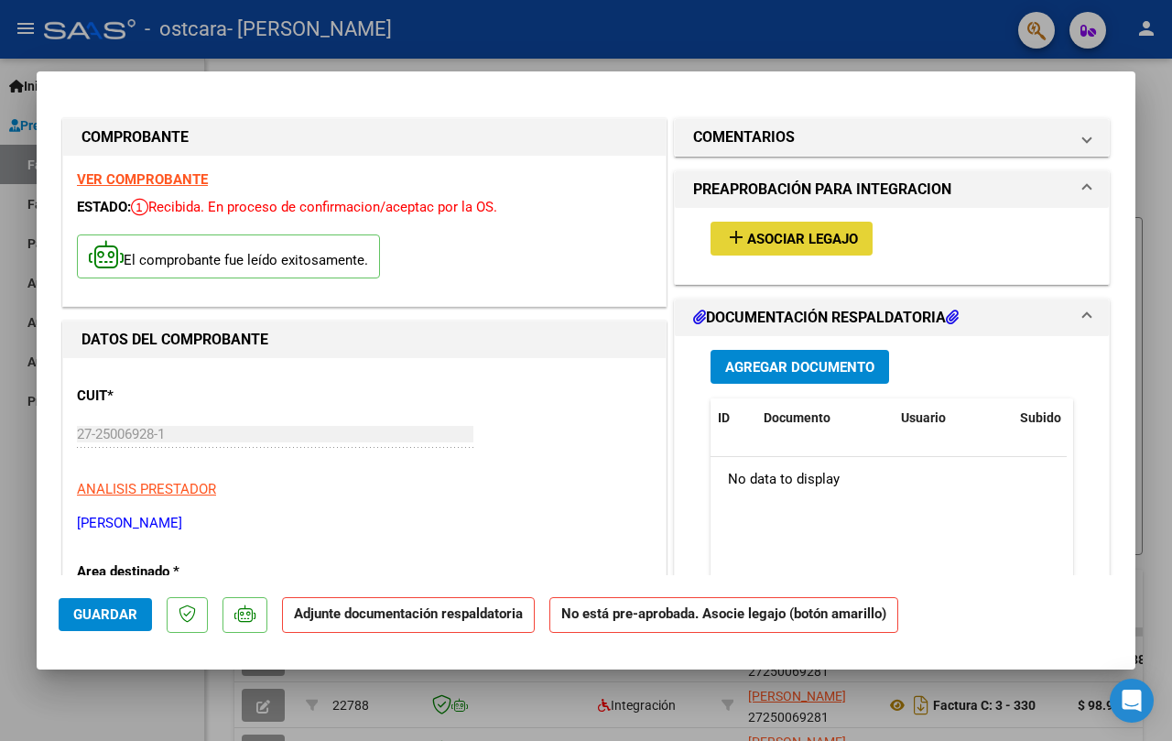
click at [768, 224] on button "add Asociar Legajo" at bounding box center [792, 239] width 162 height 34
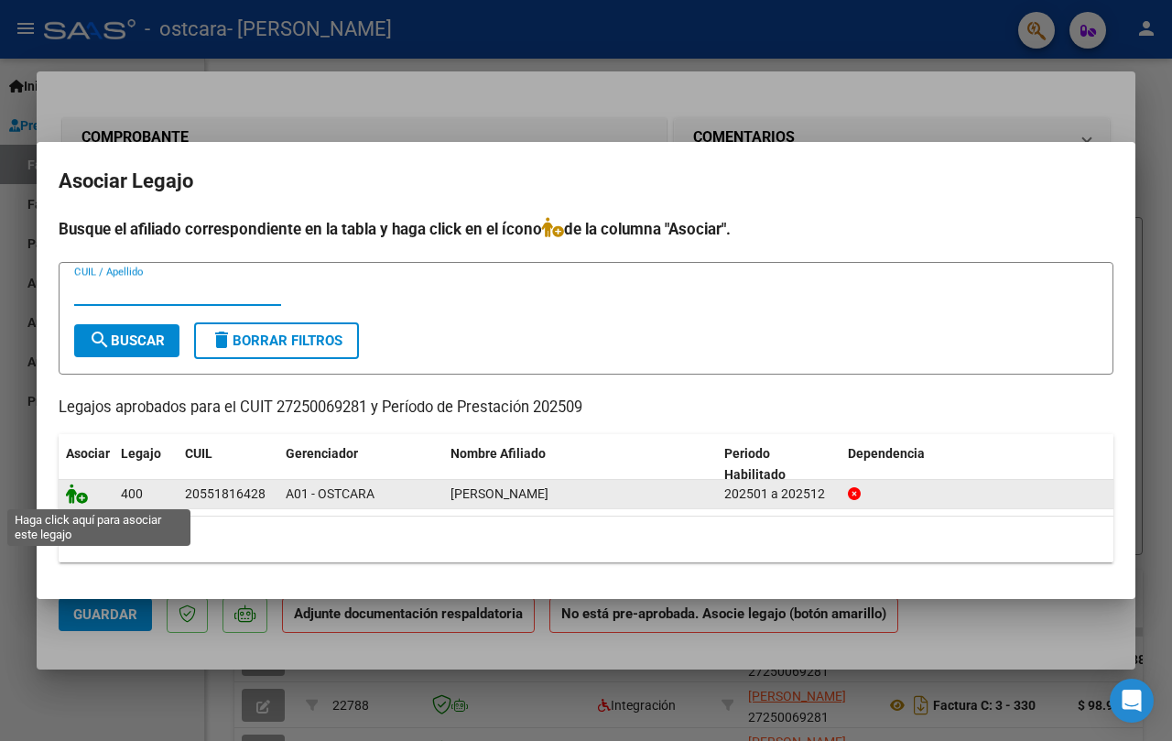
click at [72, 494] on icon at bounding box center [77, 494] width 22 height 20
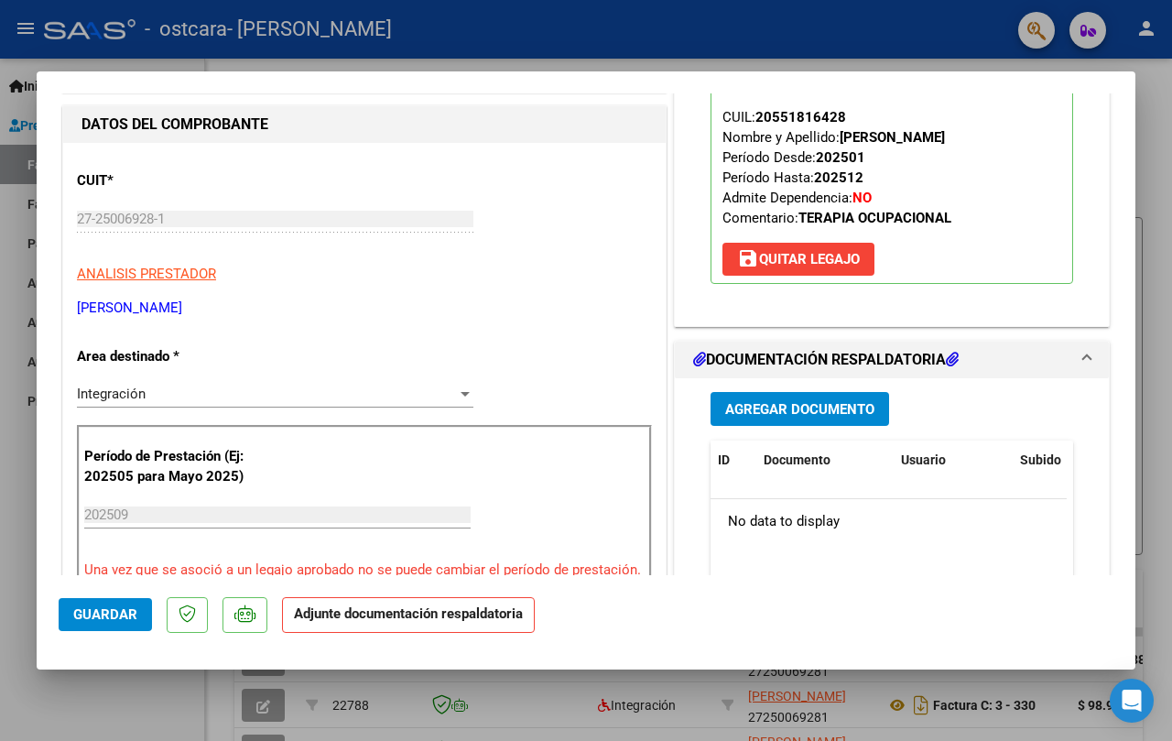
scroll to position [366, 0]
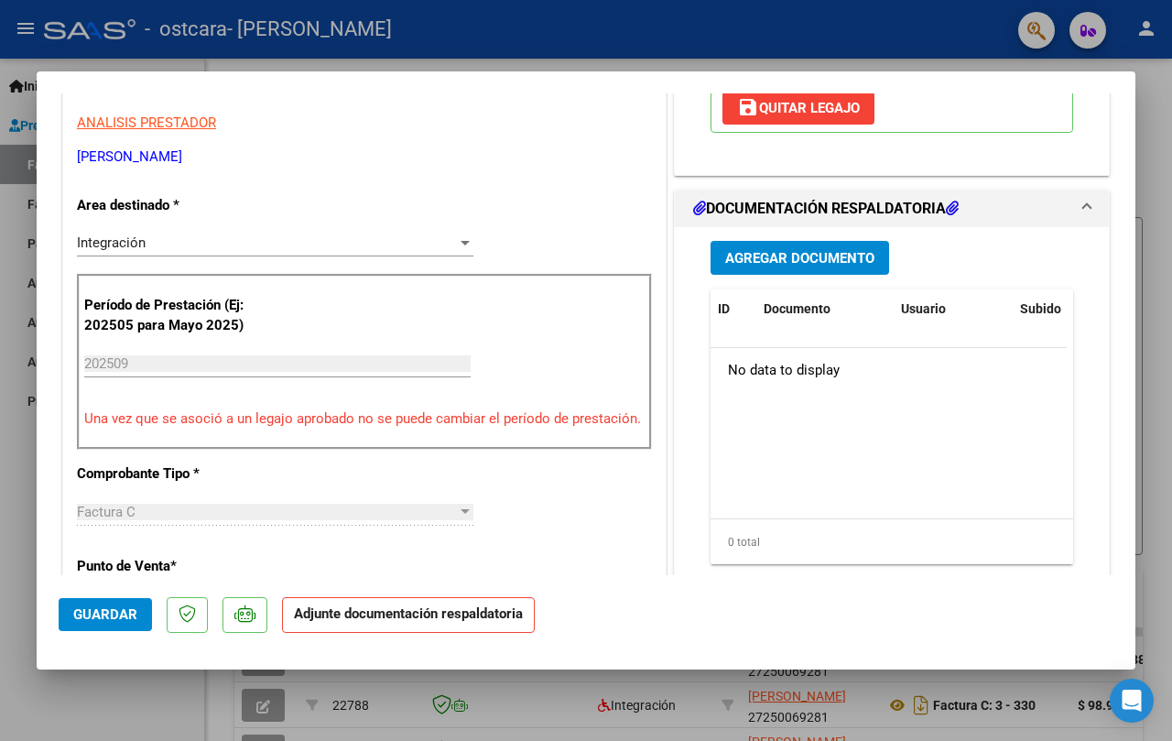
click at [799, 250] on span "Agregar Documento" at bounding box center [799, 258] width 149 height 16
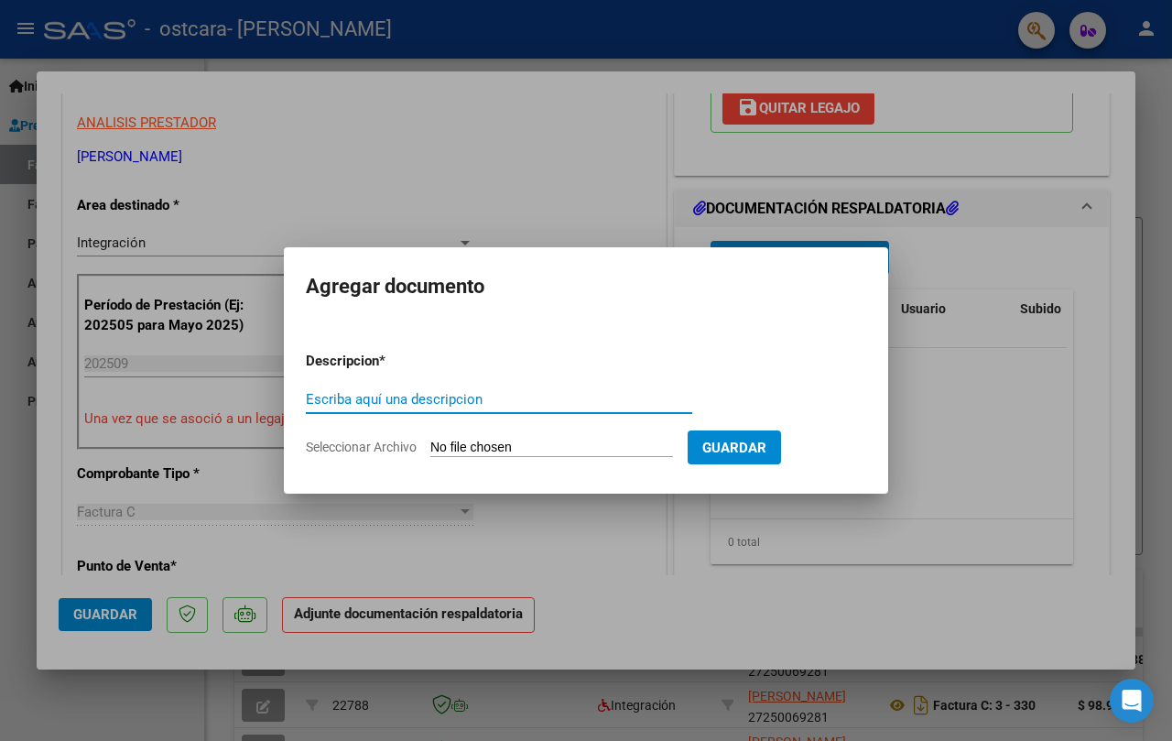
click at [454, 403] on input "Escriba aquí una descripcion" at bounding box center [499, 399] width 386 height 16
type input "PLANILLA ASIS SEPTIEMBRE"
click at [545, 459] on form "Descripcion * PLANILLA ASIS SEPTIEMBRE Escriba aquí una descripcion Seleccionar…" at bounding box center [586, 404] width 561 height 134
click at [544, 443] on input "Seleccionar Archivo" at bounding box center [551, 448] width 243 height 17
type input "C:\fakepath\PLANILLA ASIS SEP BAU.pdf"
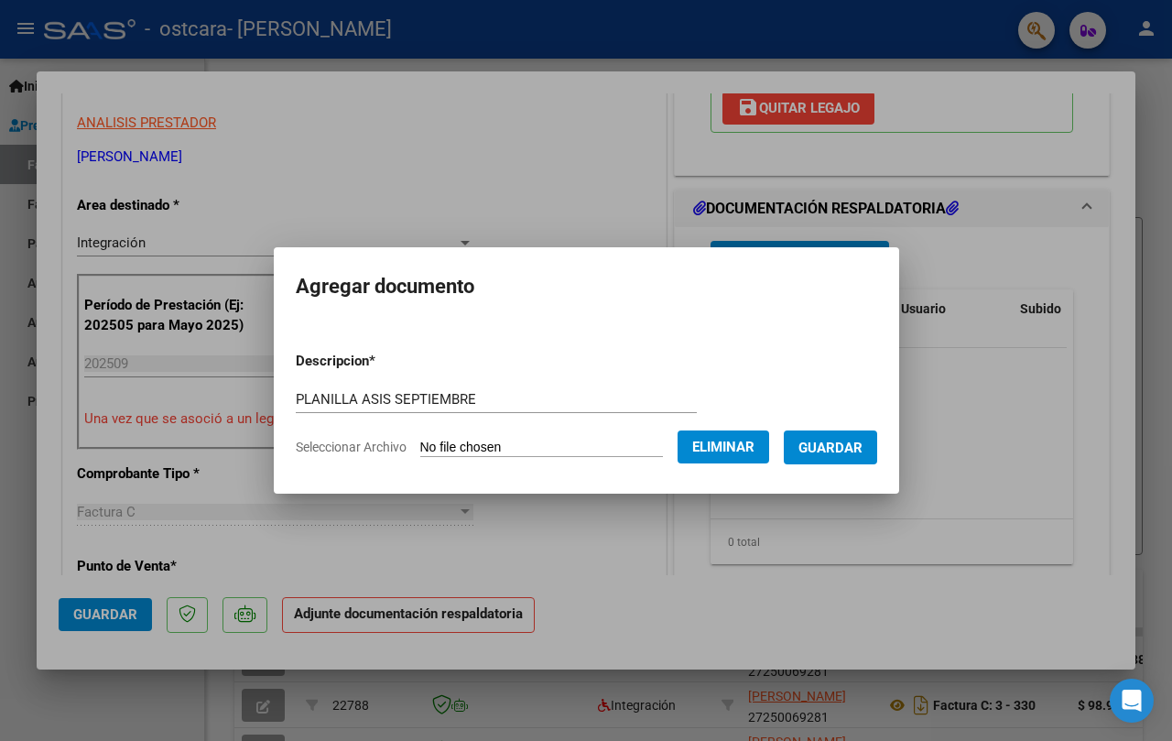
click at [824, 447] on span "Guardar" at bounding box center [831, 448] width 64 height 16
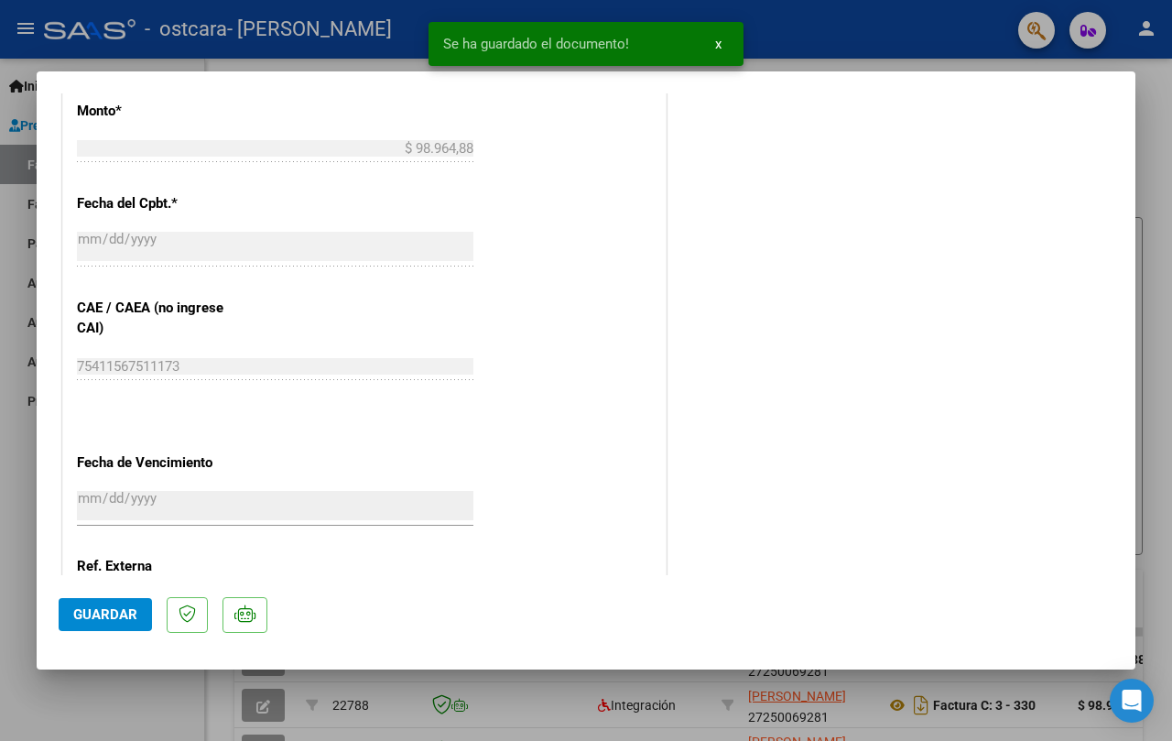
scroll to position [1191, 0]
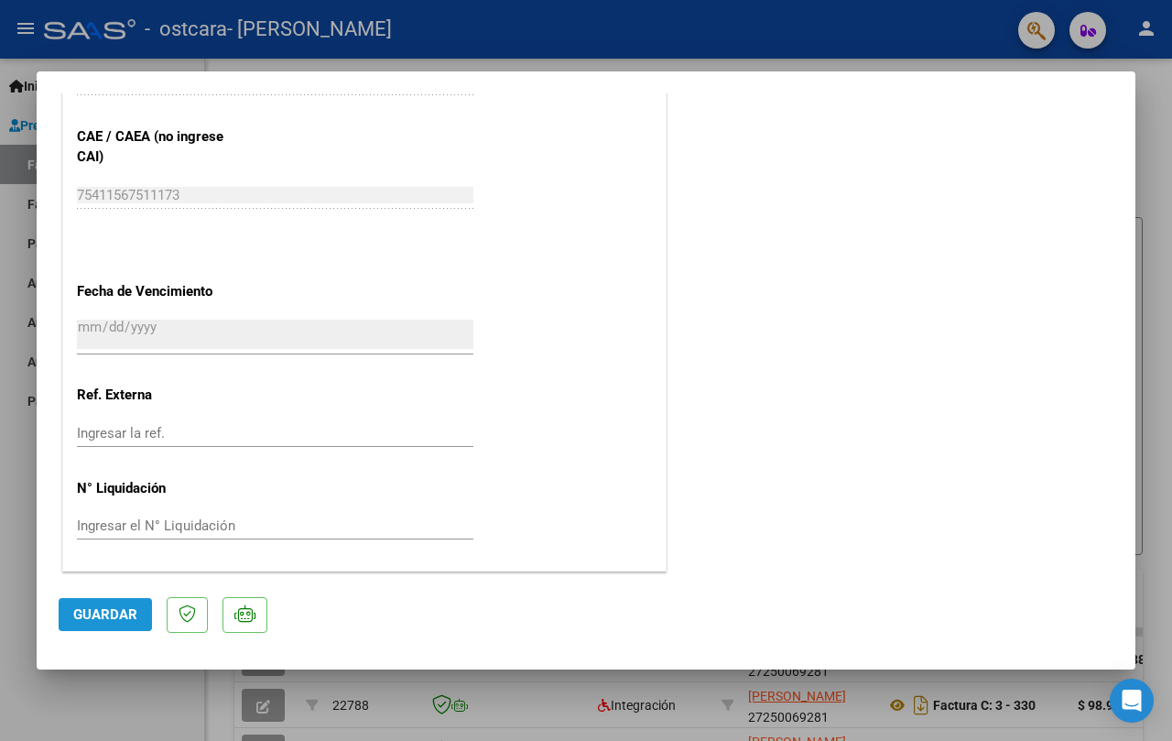
click at [96, 615] on span "Guardar" at bounding box center [105, 614] width 64 height 16
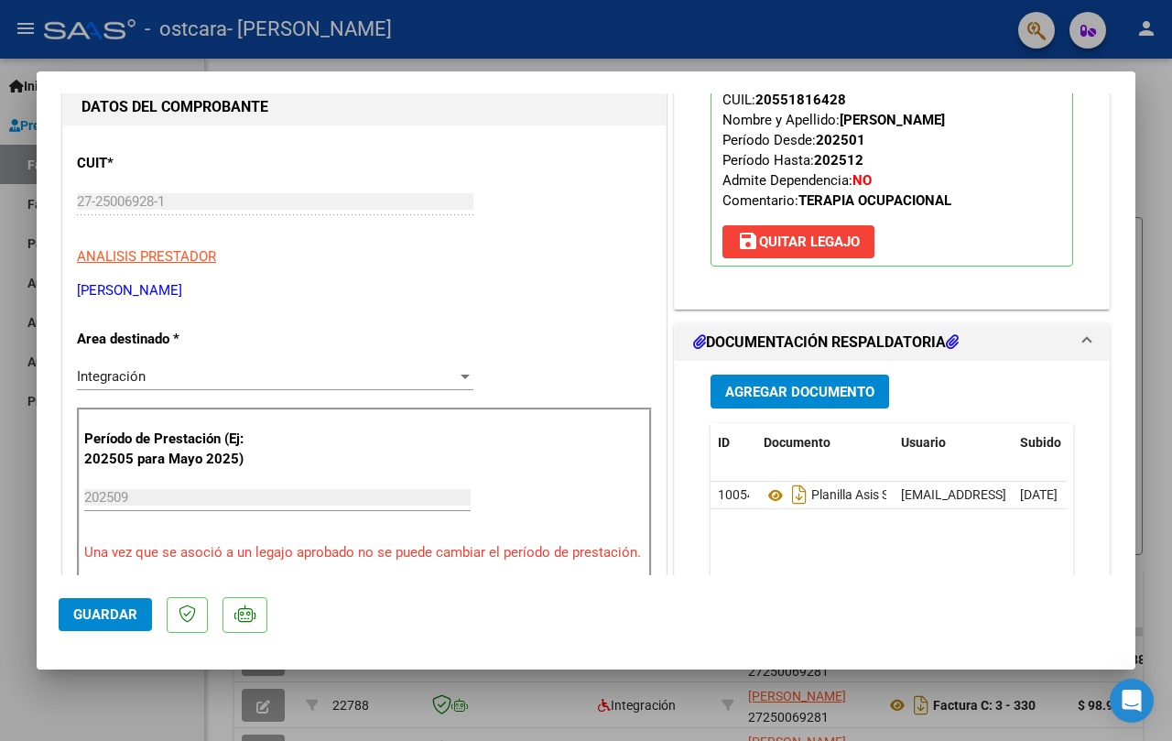
scroll to position [375, 0]
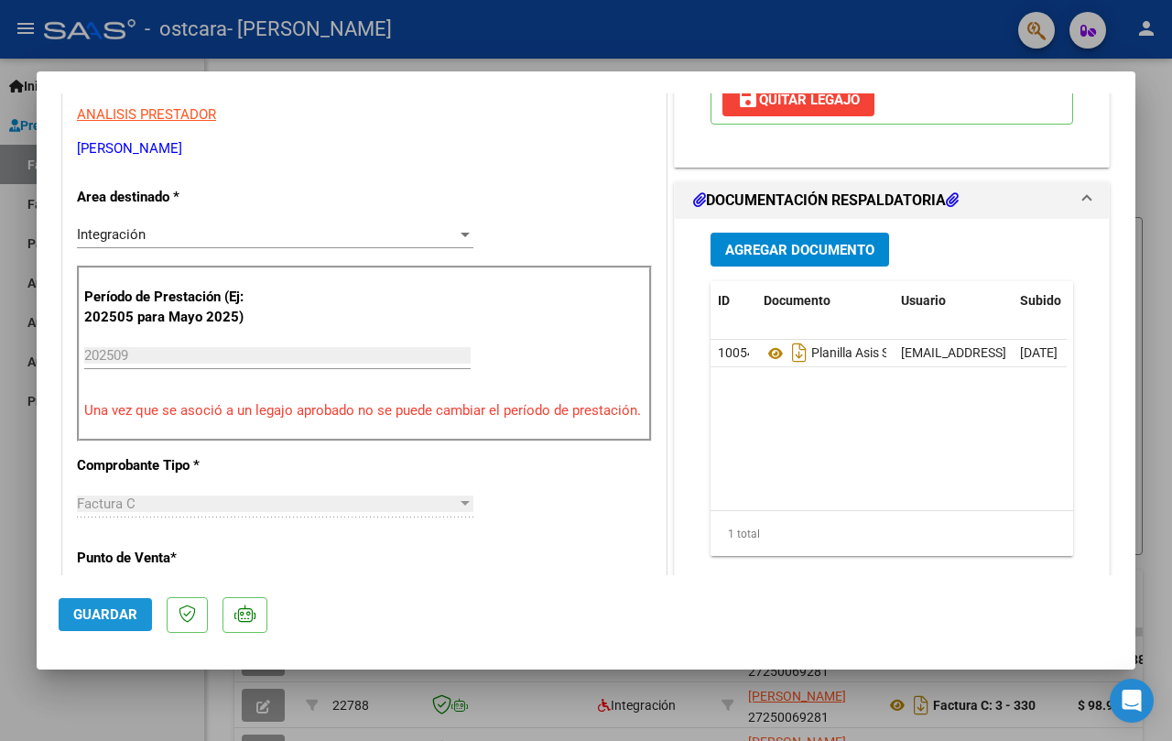
click at [107, 619] on span "Guardar" at bounding box center [105, 614] width 64 height 16
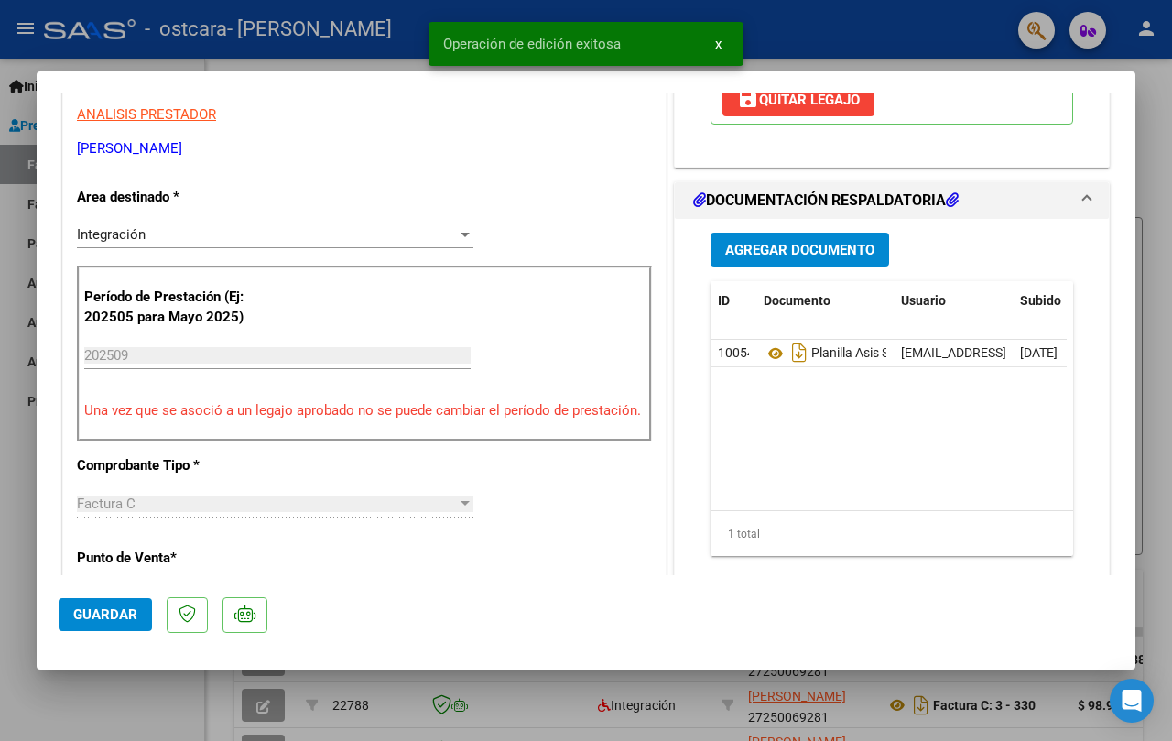
click at [1171, 102] on div at bounding box center [586, 370] width 1172 height 741
click at [1171, 103] on div at bounding box center [1170, 259] width 5 height 401
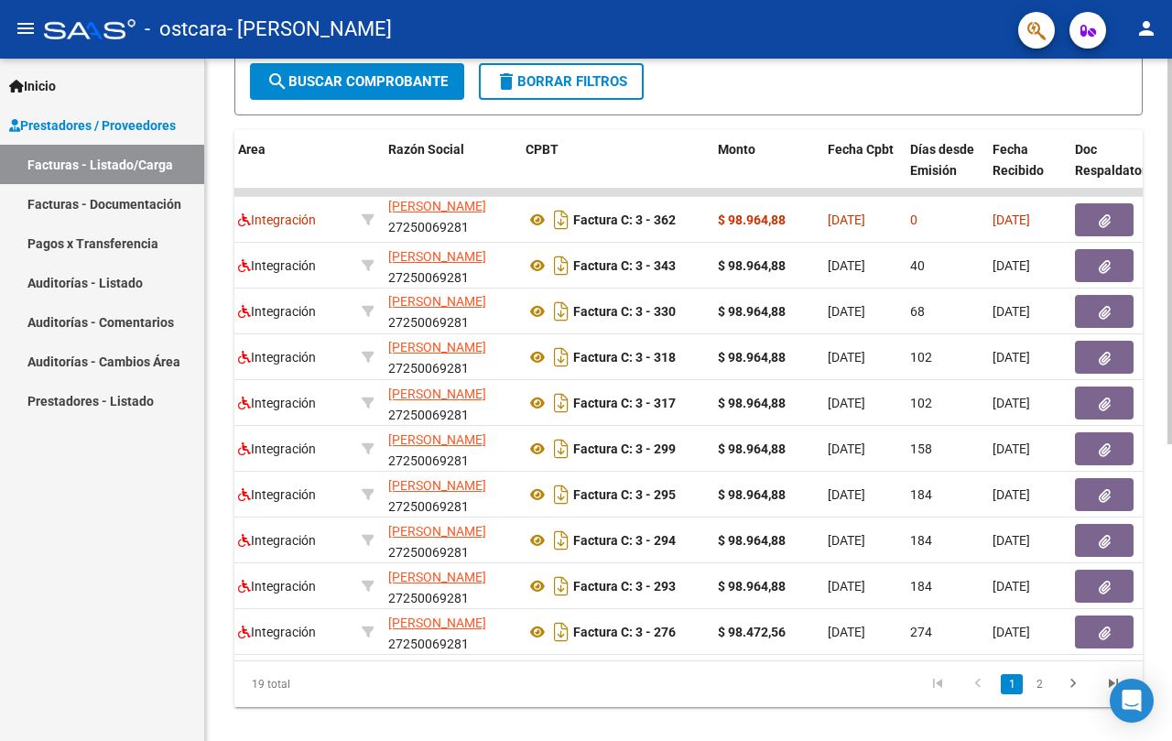
scroll to position [525, 0]
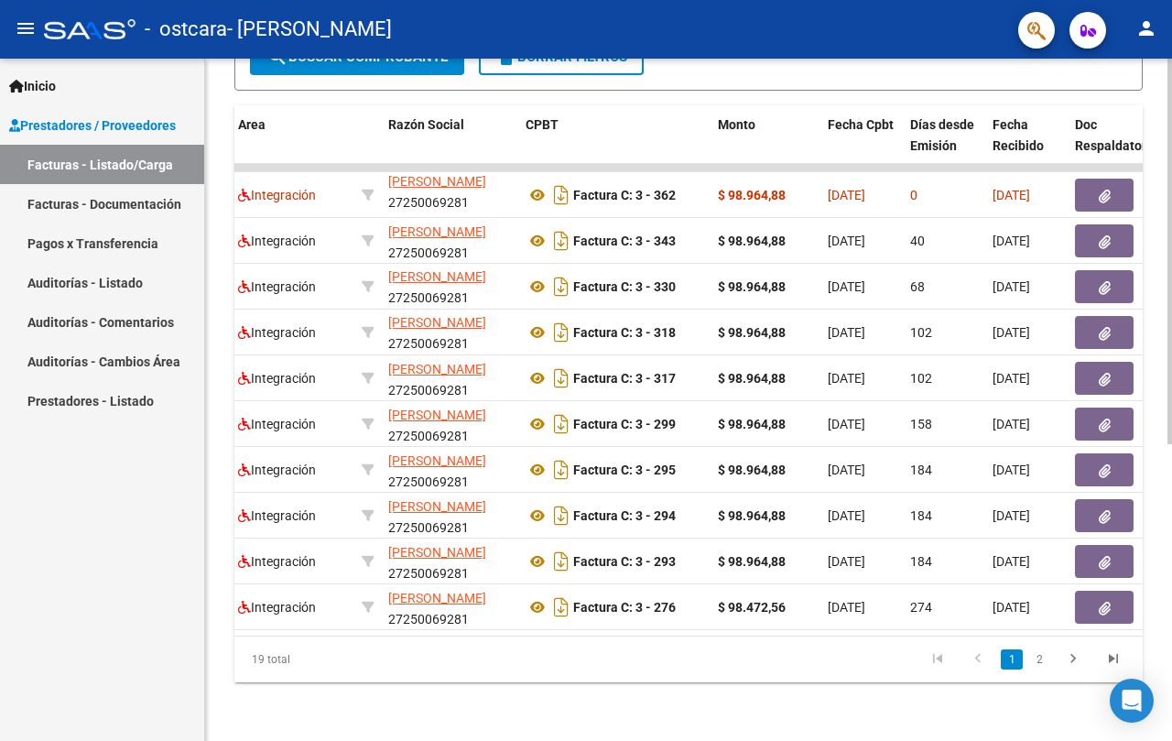
drag, startPoint x: 508, startPoint y: 636, endPoint x: 519, endPoint y: 627, distance: 13.7
click at [519, 627] on datatable-body "24012 Integración [PERSON_NAME] 27250069281 Factura C: 3 - 362 $ 98.964,88 [DAT…" at bounding box center [688, 400] width 909 height 472
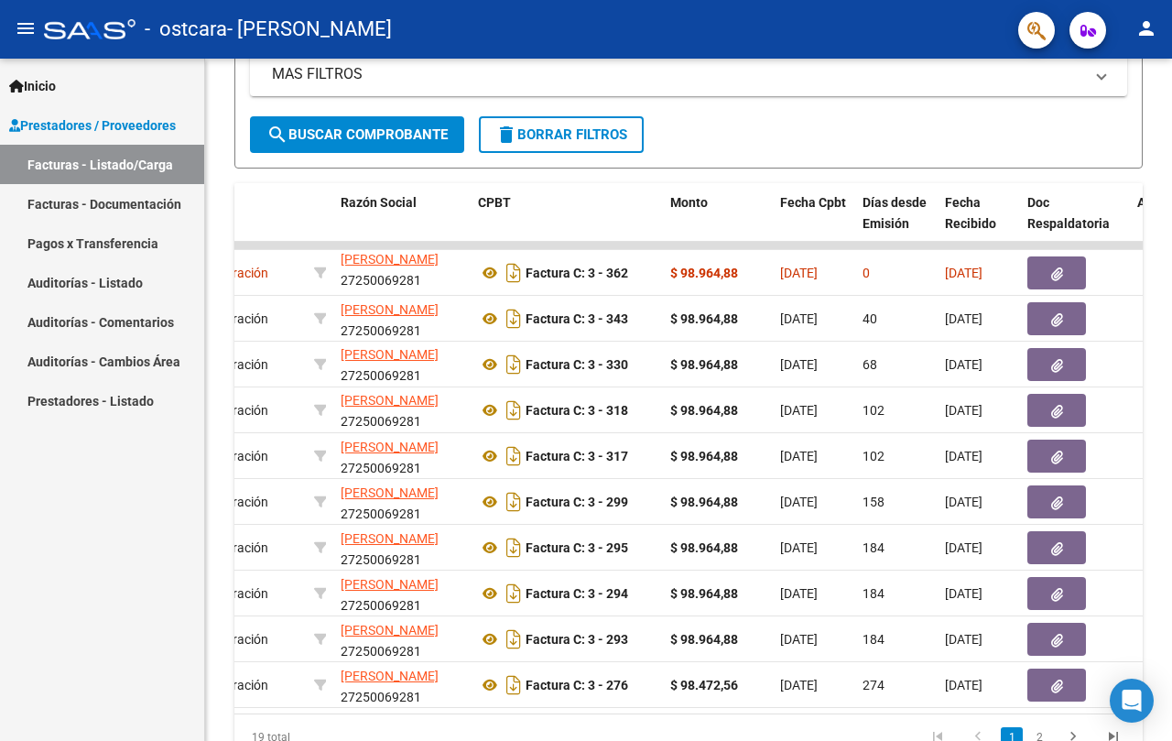
scroll to position [158, 0]
